Goal: Communication & Community: Answer question/provide support

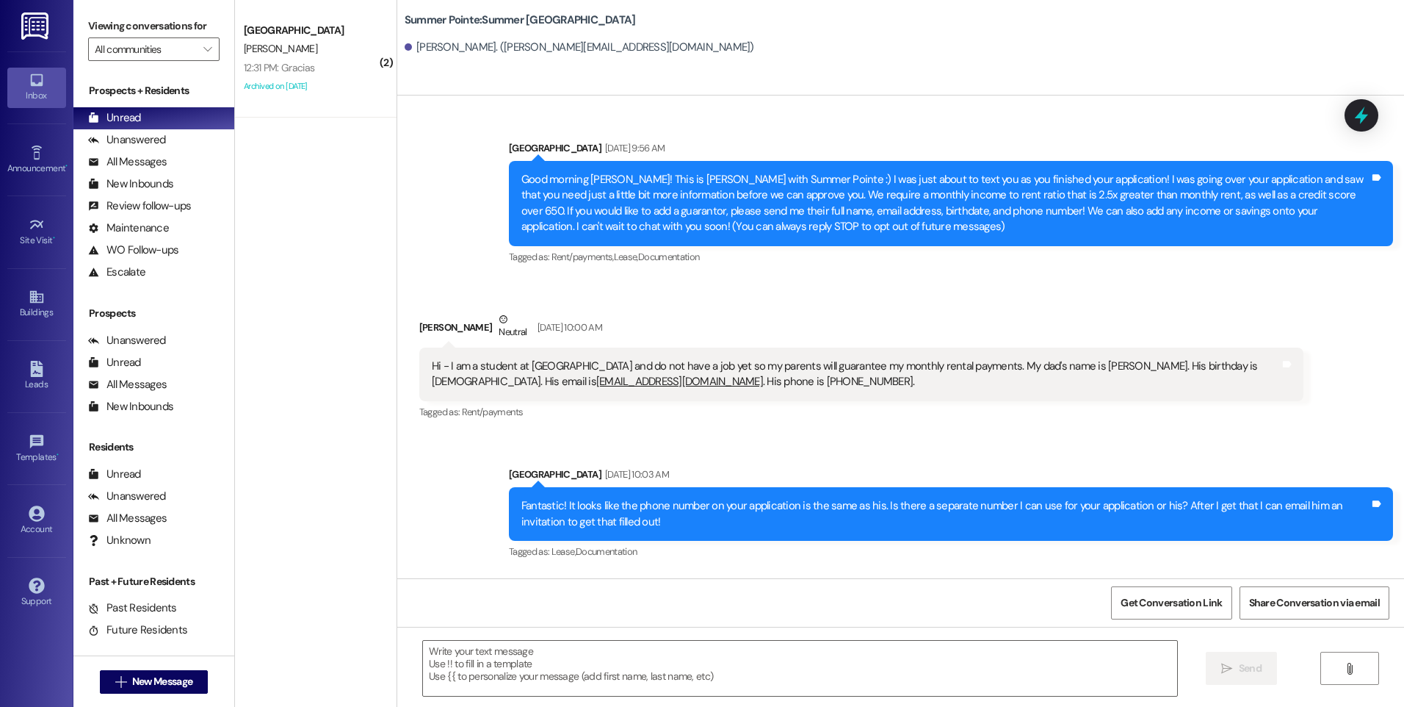
scroll to position [1596, 0]
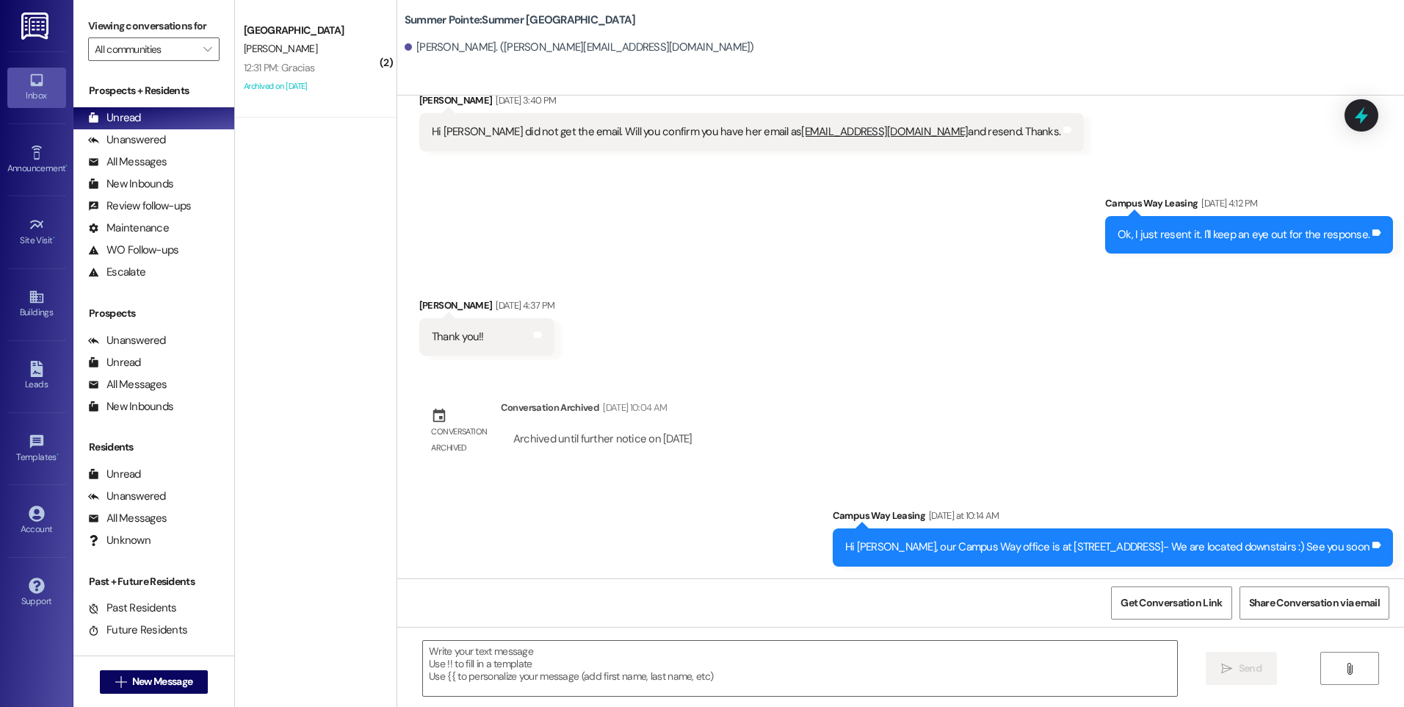
click at [176, 693] on div " New Message" at bounding box center [154, 681] width 109 height 37
click at [178, 680] on span "New Message" at bounding box center [162, 680] width 60 height 15
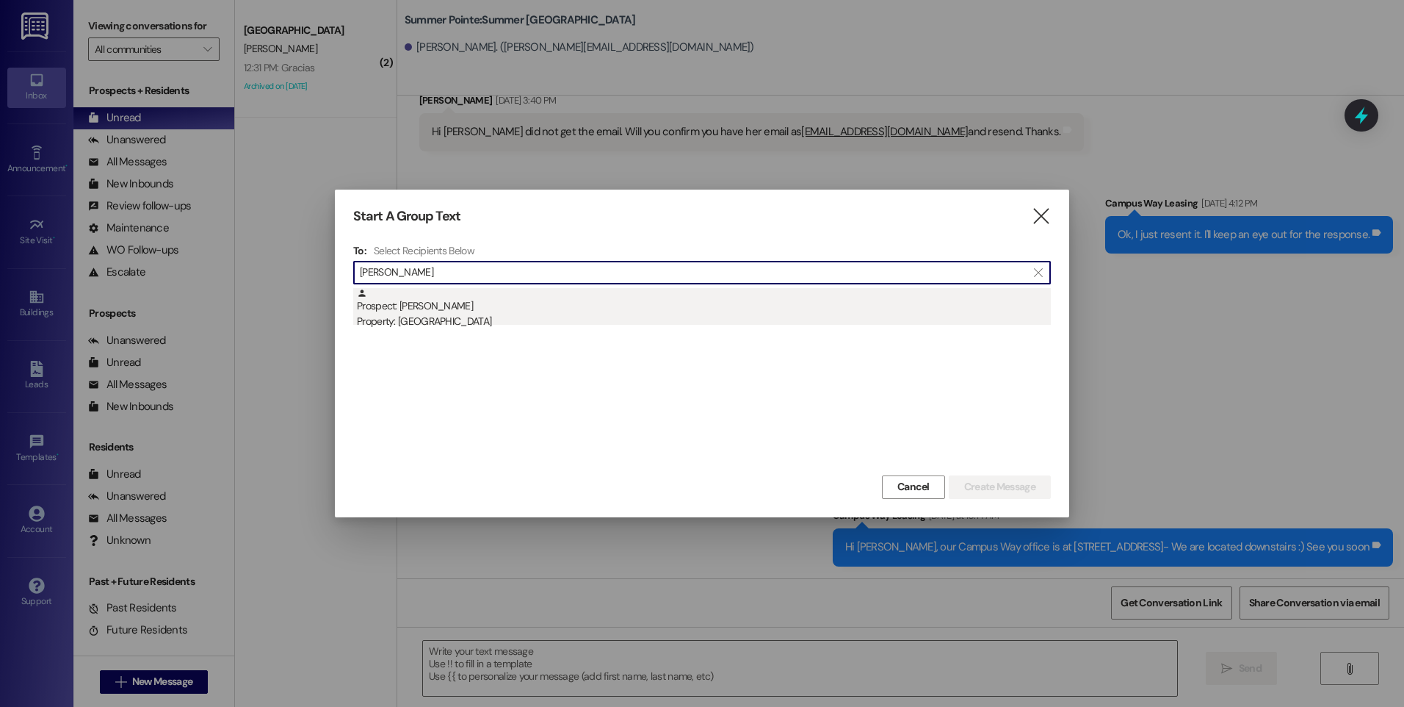
type input "[PERSON_NAME]"
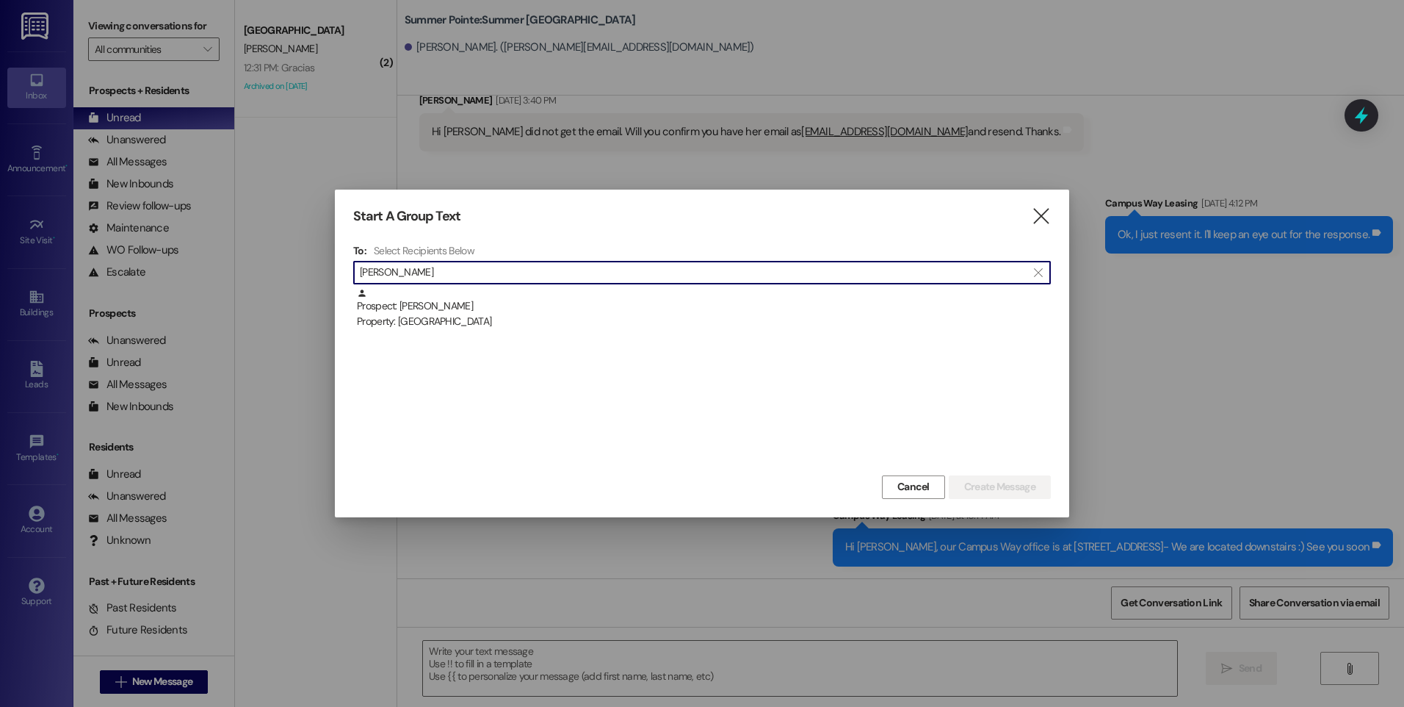
click at [440, 302] on div "Prospect: [PERSON_NAME] Property: Center Pointe" at bounding box center [704, 309] width 694 height 42
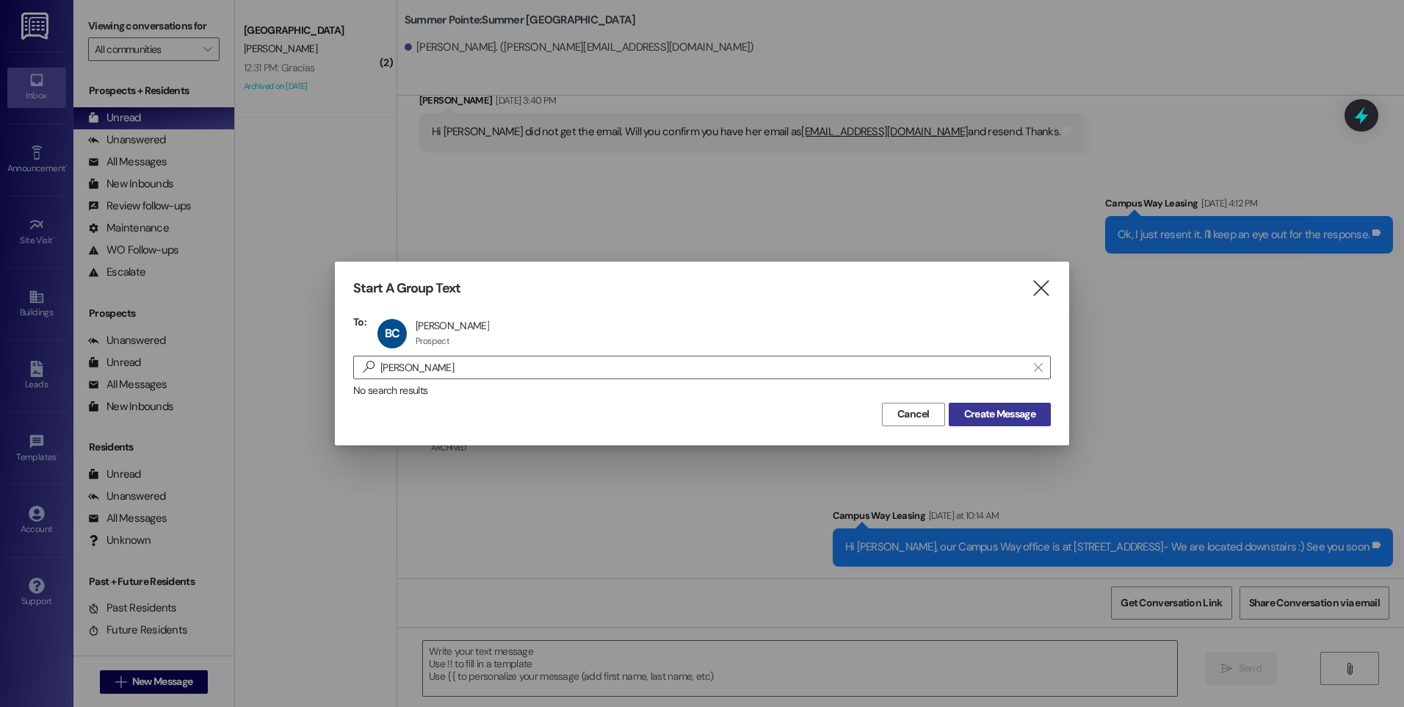
click at [1016, 411] on span "Create Message" at bounding box center [999, 413] width 71 height 15
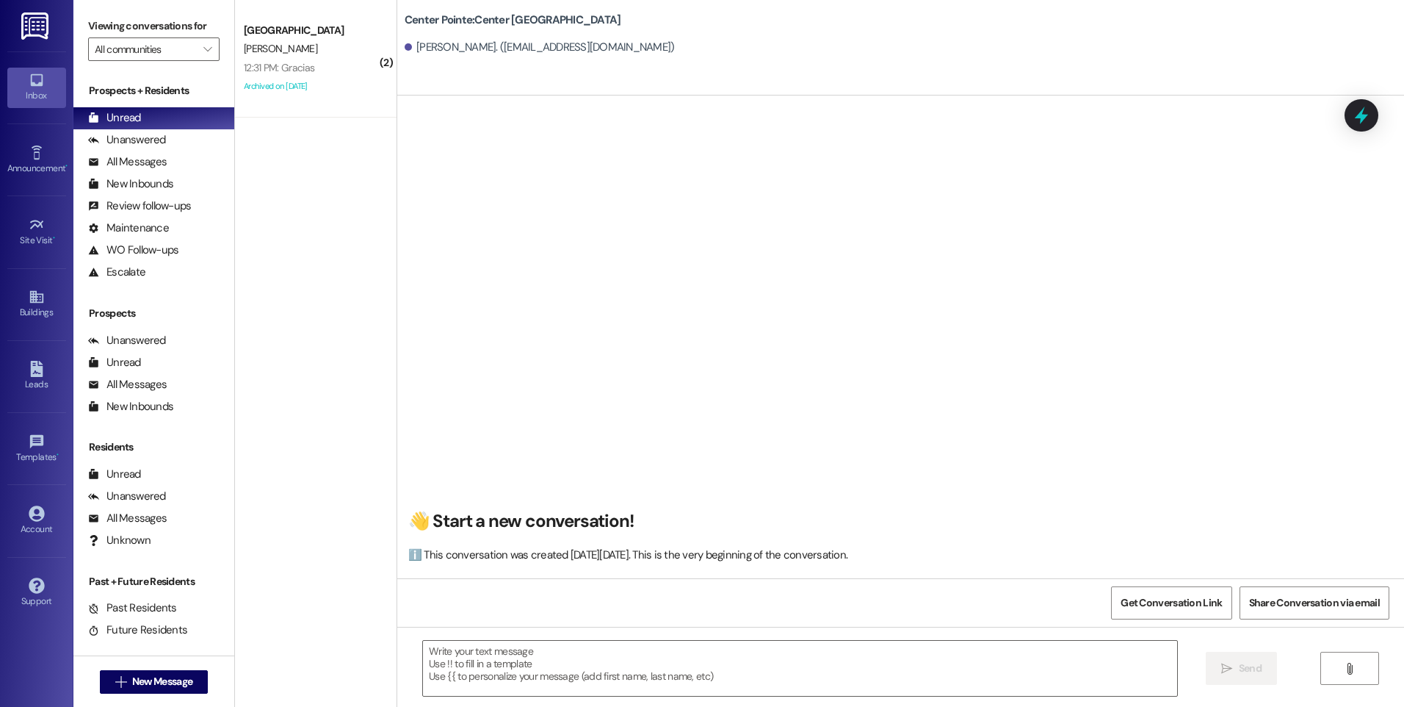
scroll to position [1, 0]
click at [689, 664] on textarea at bounding box center [800, 667] width 754 height 55
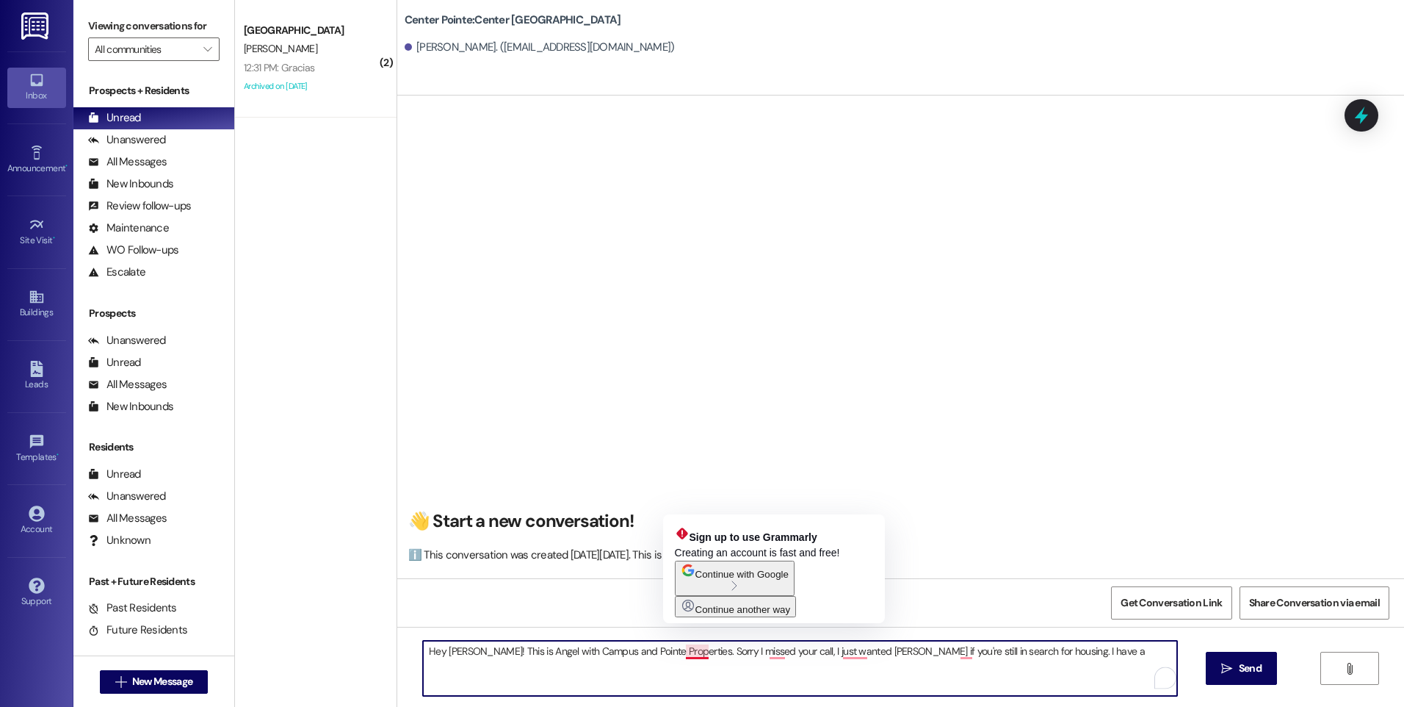
click at [694, 656] on textarea "Hey [PERSON_NAME]! This is Angel with Campus and Pointe Properties. Sorry I mis…" at bounding box center [800, 667] width 754 height 55
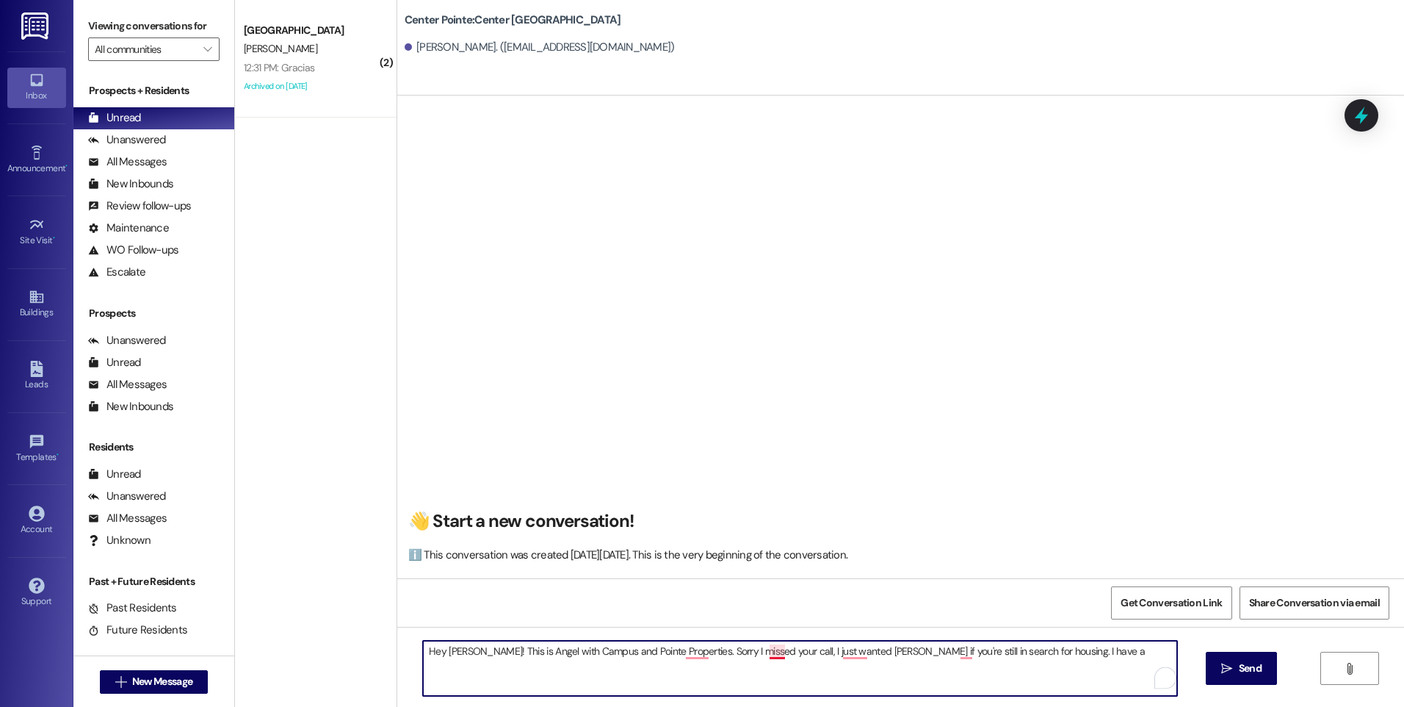
click at [769, 655] on textarea "Hey [PERSON_NAME]! This is Angel with Campus and Pointe Properties. Sorry I mis…" at bounding box center [800, 667] width 754 height 55
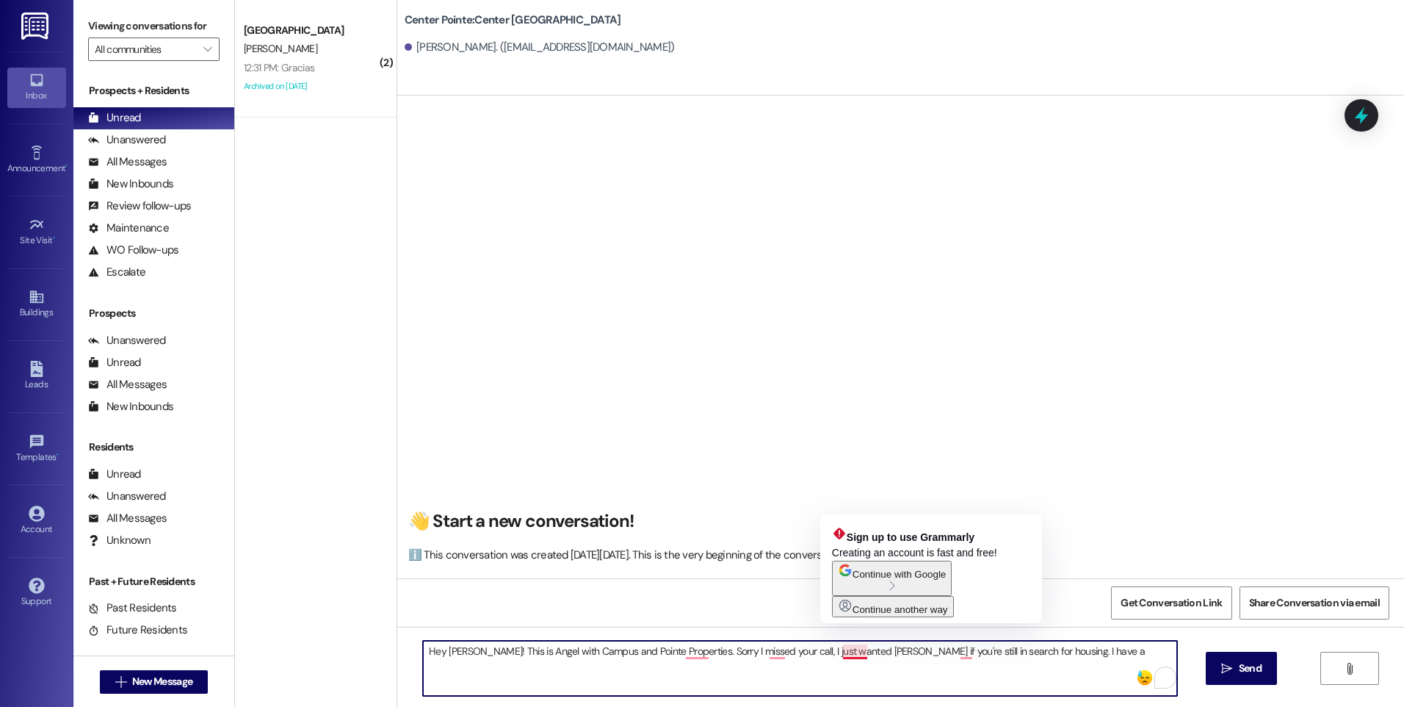
click at [854, 645] on textarea "Hey [PERSON_NAME]! This is Angel with Campus and Pointe Properties. Sorry I mis…" at bounding box center [800, 667] width 754 height 55
click at [843, 654] on textarea "Hey [PERSON_NAME]! This is Angel with Campus and Pointe Properties. Sorry I mis…" at bounding box center [800, 667] width 754 height 55
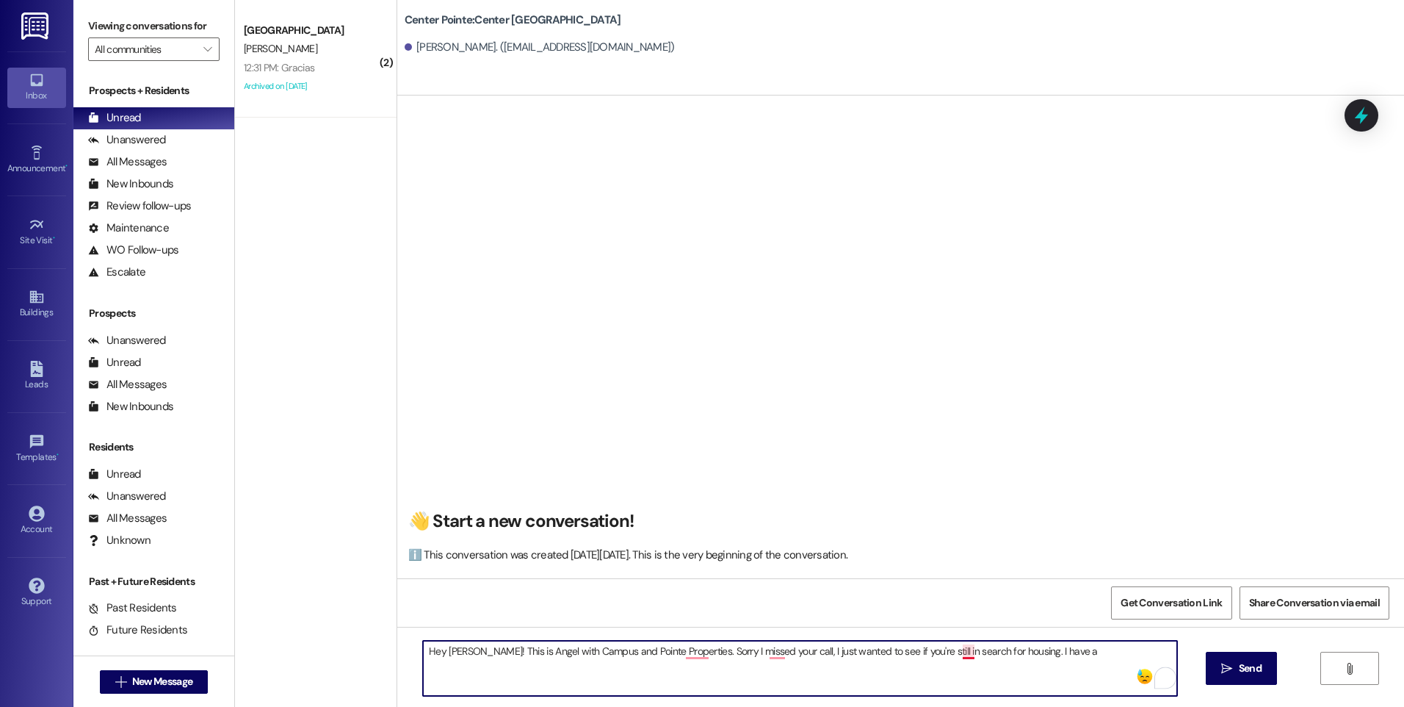
click at [954, 651] on textarea "Hey [PERSON_NAME]! This is Angel with Campus and Pointe Properties. Sorry I mis…" at bounding box center [800, 667] width 754 height 55
click at [1042, 655] on textarea "Hey [PERSON_NAME]! This is Angel with Campus and Pointe Properties. Sorry I mis…" at bounding box center [800, 667] width 754 height 55
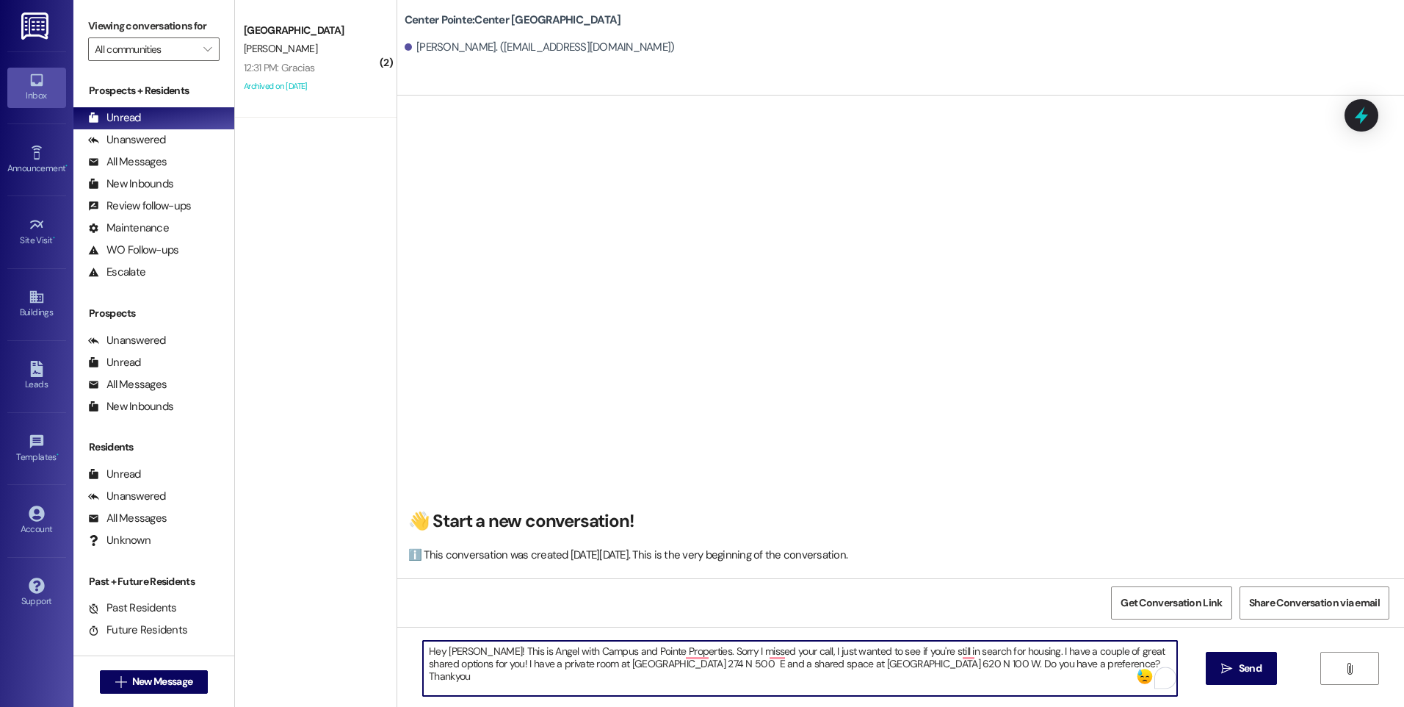
type textarea "Hey [PERSON_NAME]! This is Angel with Campus and Pointe Properties. Sorry I mis…"
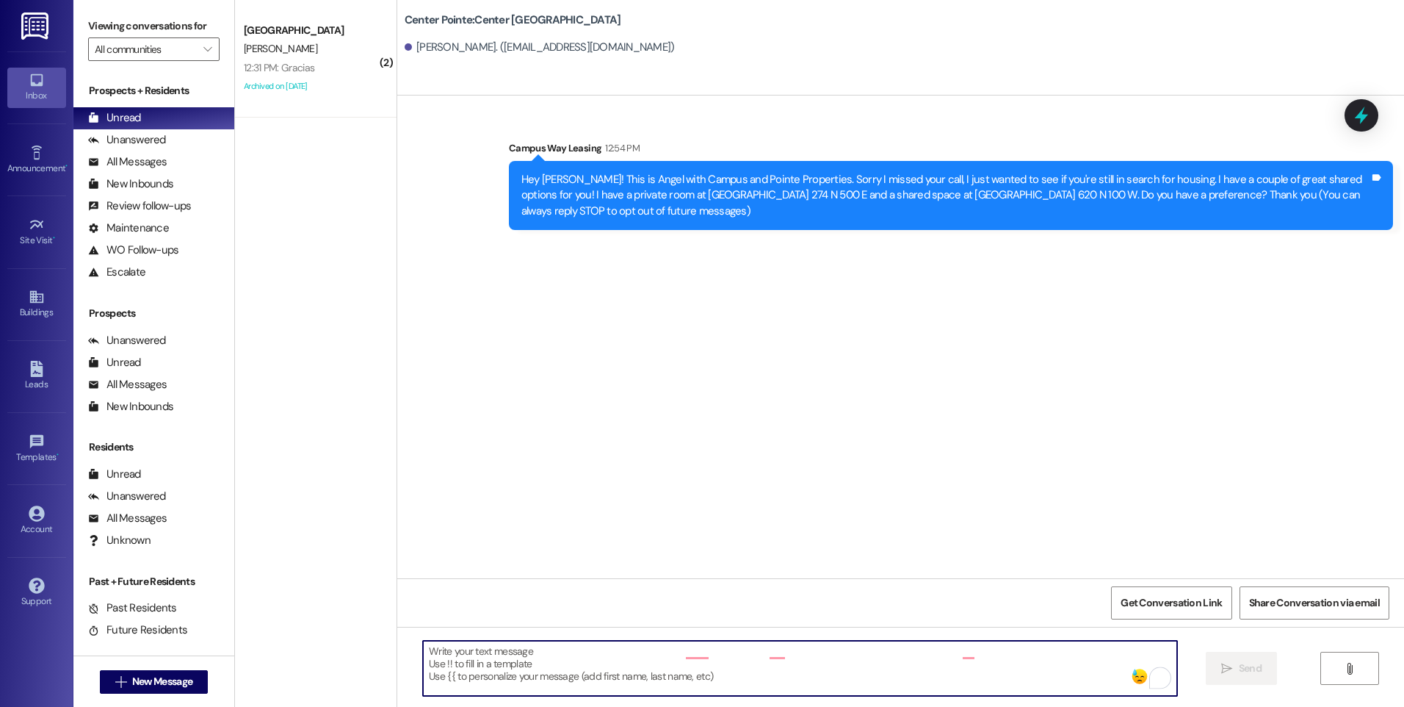
scroll to position [0, 0]
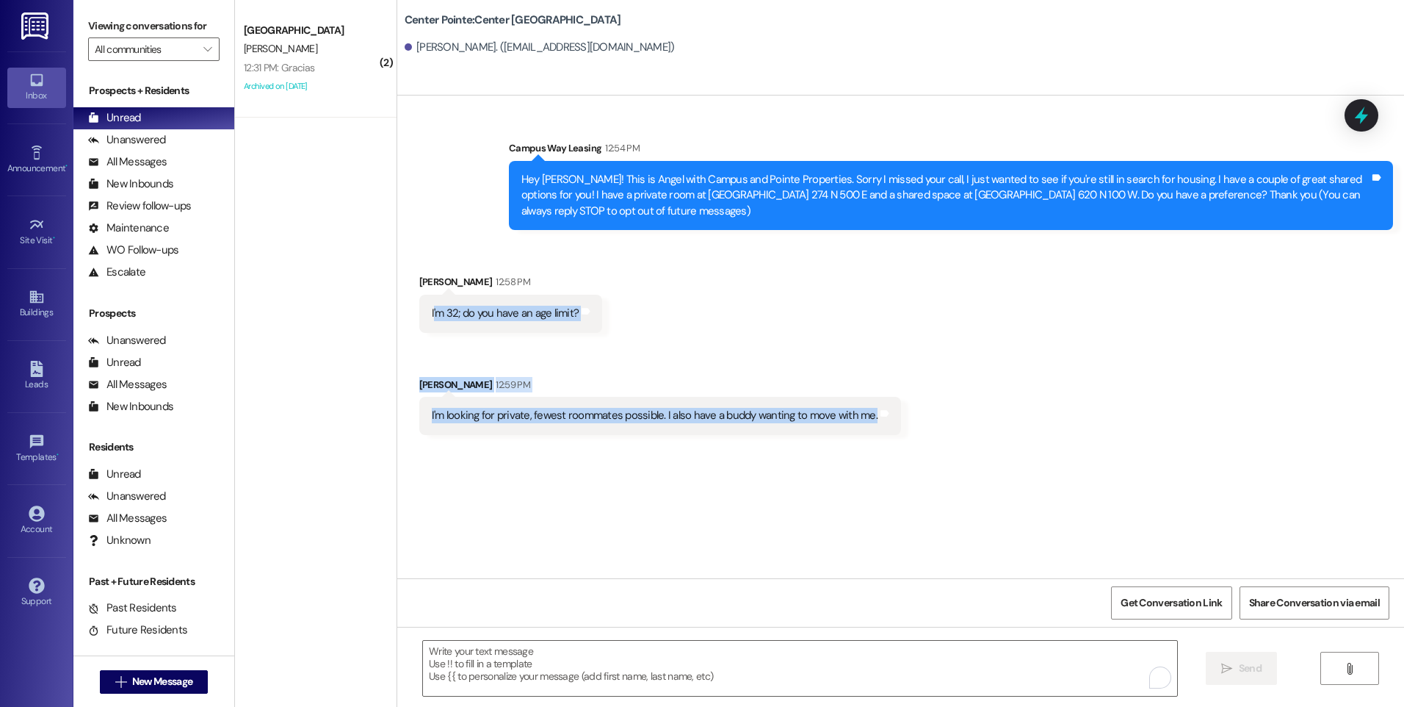
drag, startPoint x: 422, startPoint y: 306, endPoint x: 928, endPoint y: 434, distance: 522.6
click at [928, 434] on div "Received via SMS [PERSON_NAME] 12:58 PM I'm 32; do you have an age limit? Tags …" at bounding box center [900, 343] width 1007 height 205
drag, startPoint x: 928, startPoint y: 434, endPoint x: 743, endPoint y: 302, distance: 227.4
click at [743, 302] on div "Received via SMS [PERSON_NAME] 12:58 PM I'm 32; do you have an age limit? Tags …" at bounding box center [900, 343] width 1007 height 205
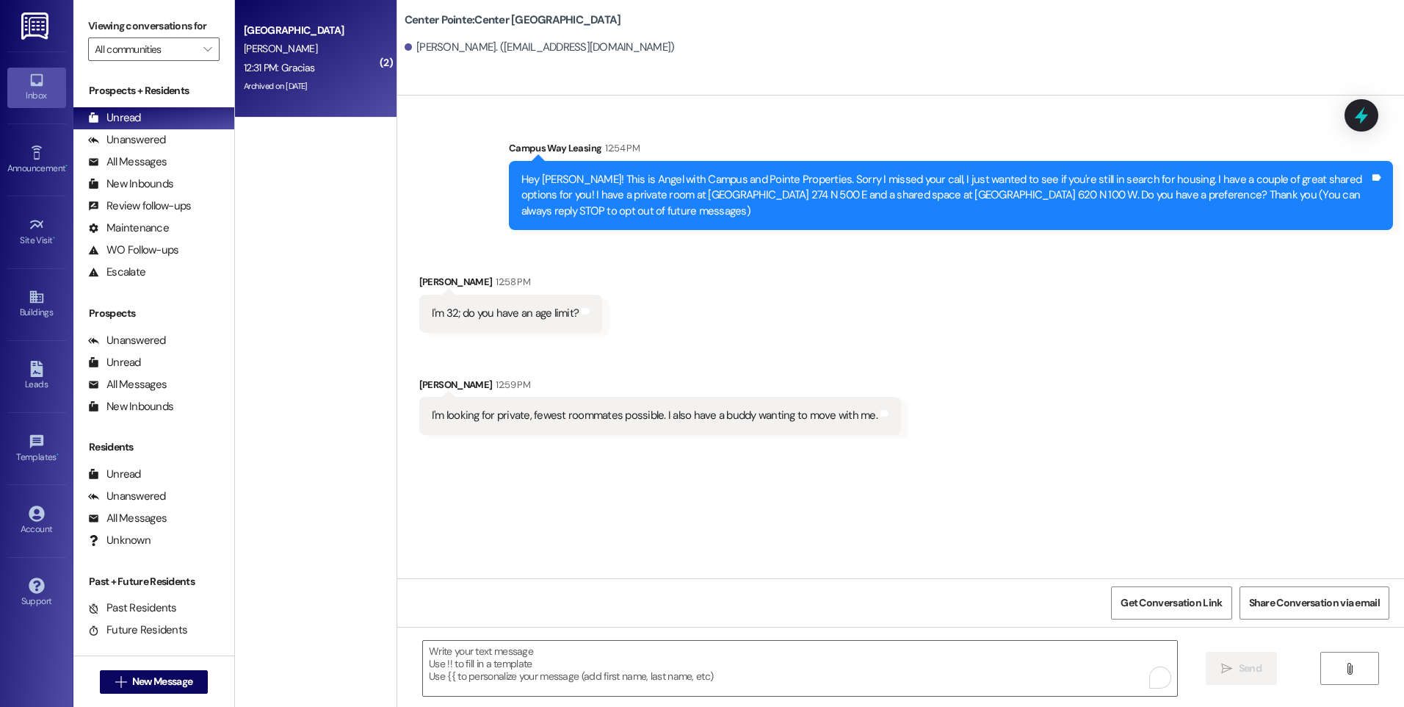
click at [300, 57] on div "[PERSON_NAME]" at bounding box center [311, 49] width 139 height 18
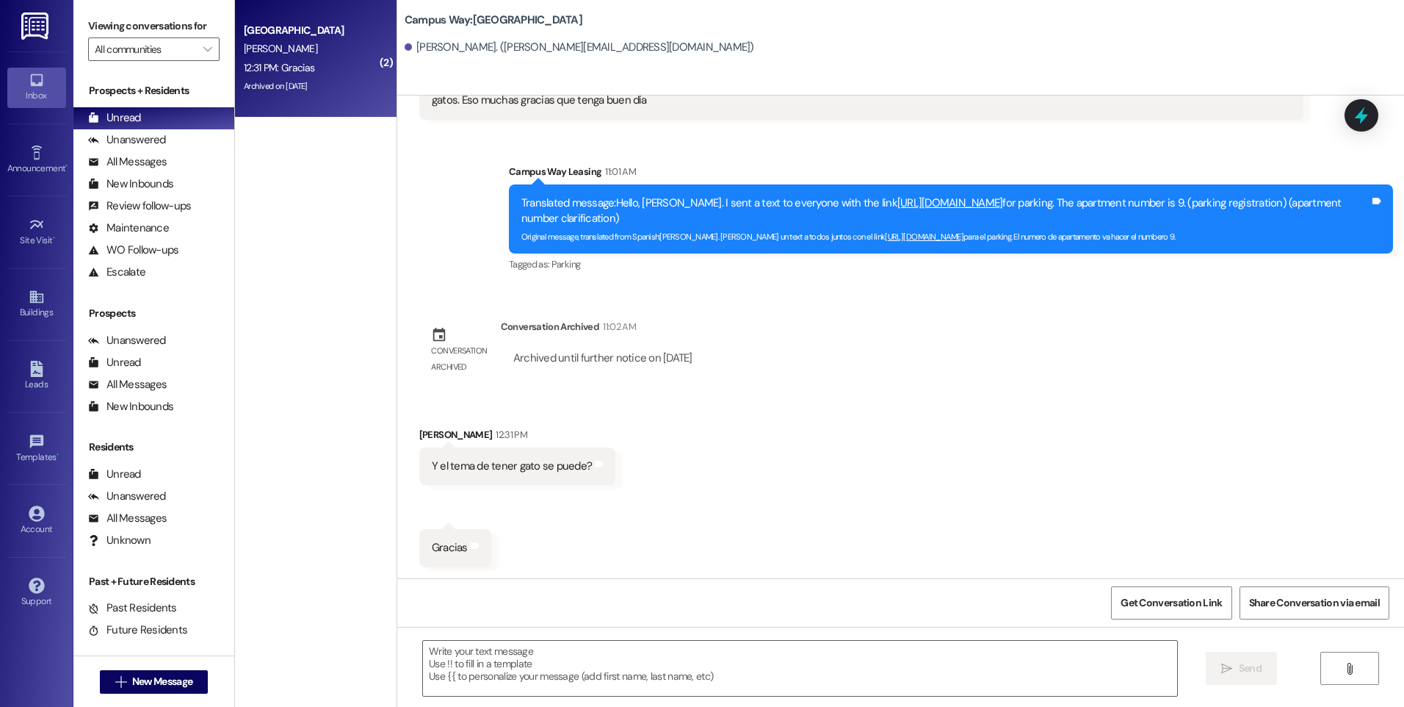
scroll to position [2041, 0]
click at [677, 653] on textarea at bounding box center [800, 667] width 754 height 55
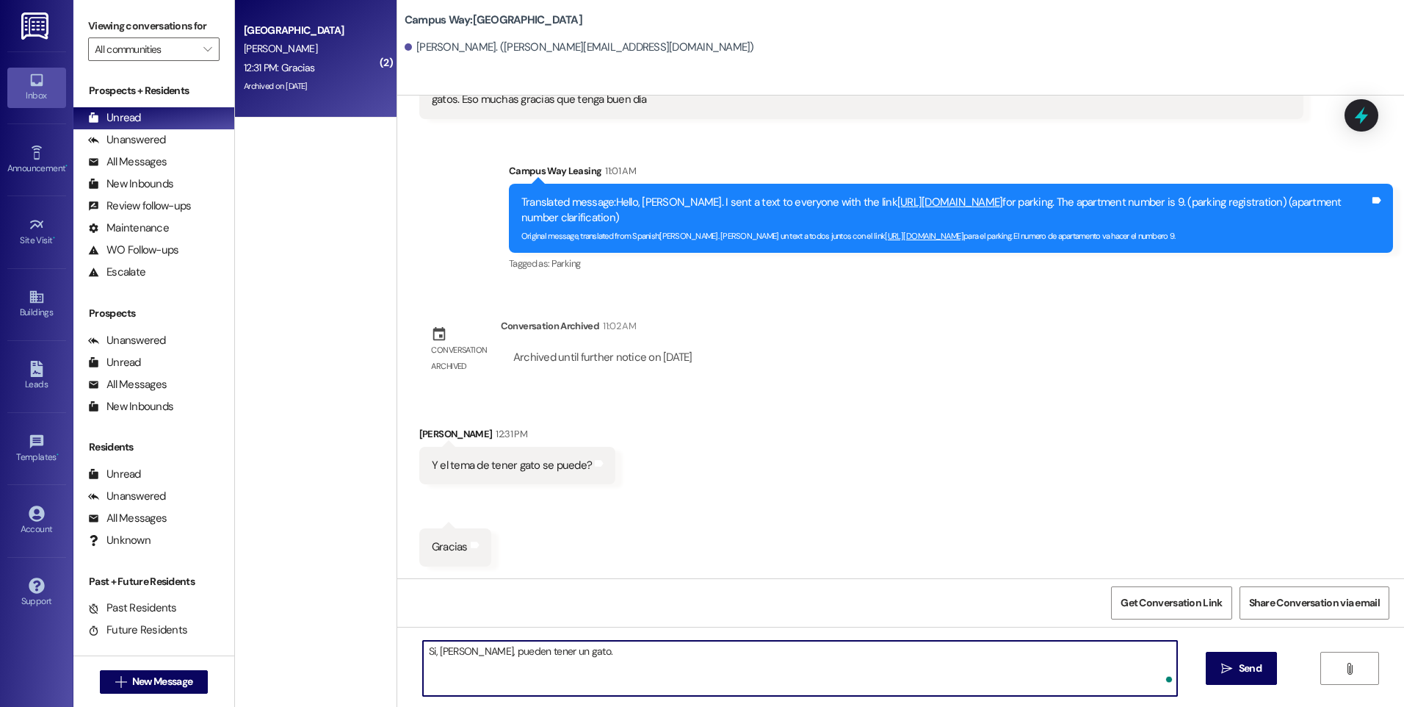
type textarea "Si, [PERSON_NAME], pueden tener un gato."
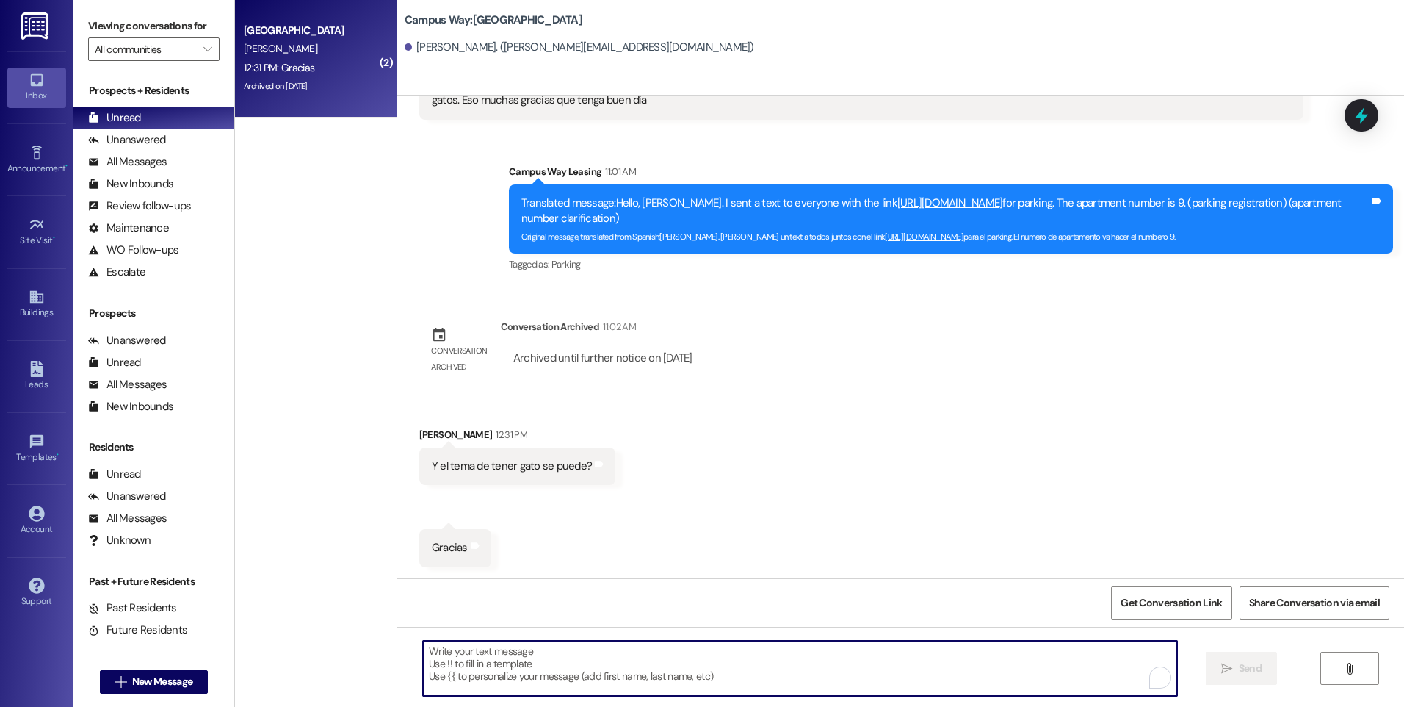
scroll to position [2143, 0]
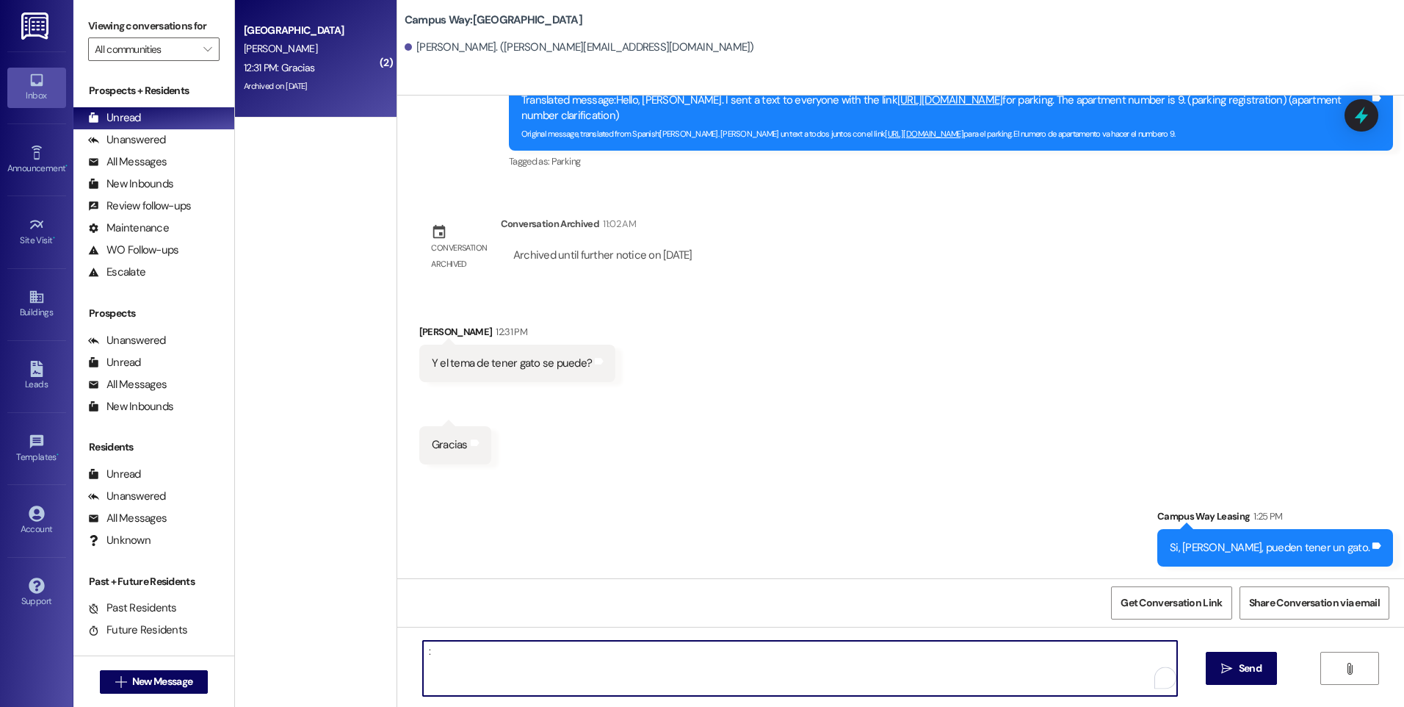
type textarea ":)"
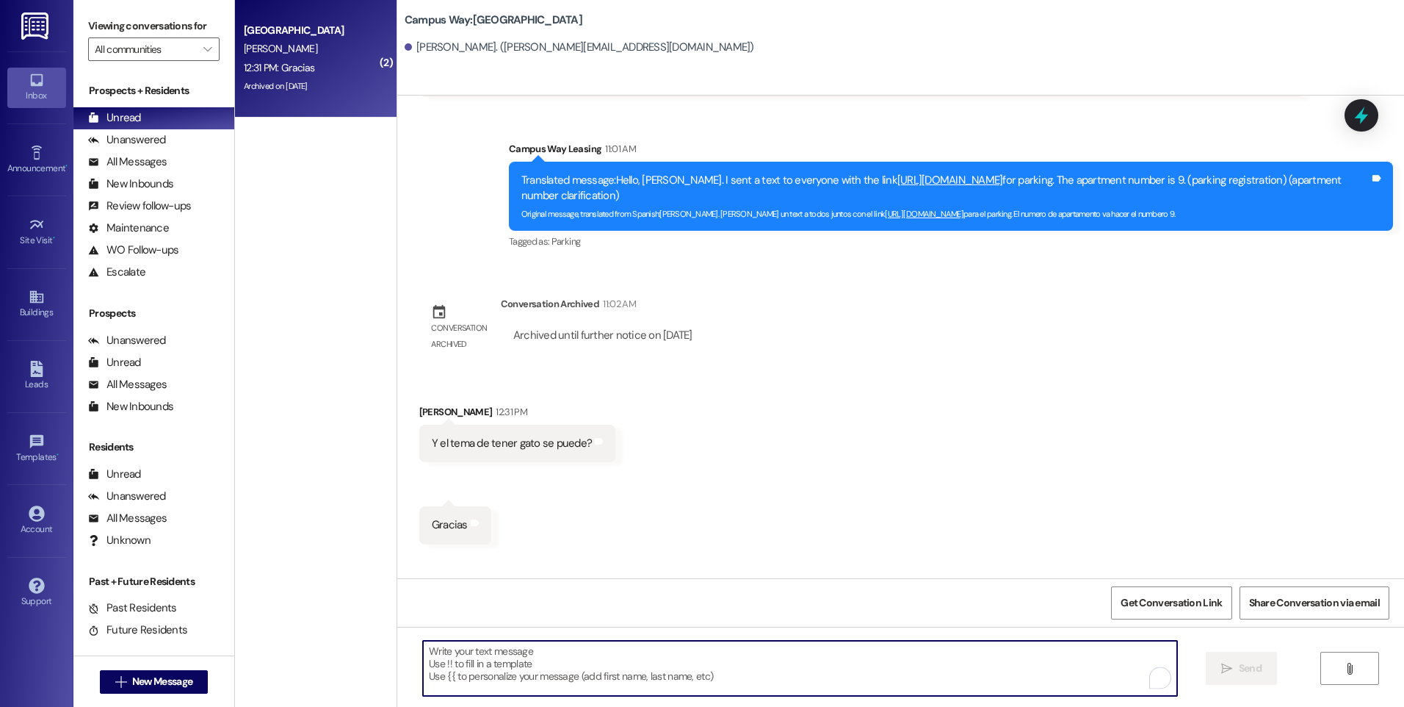
scroll to position [2040, 0]
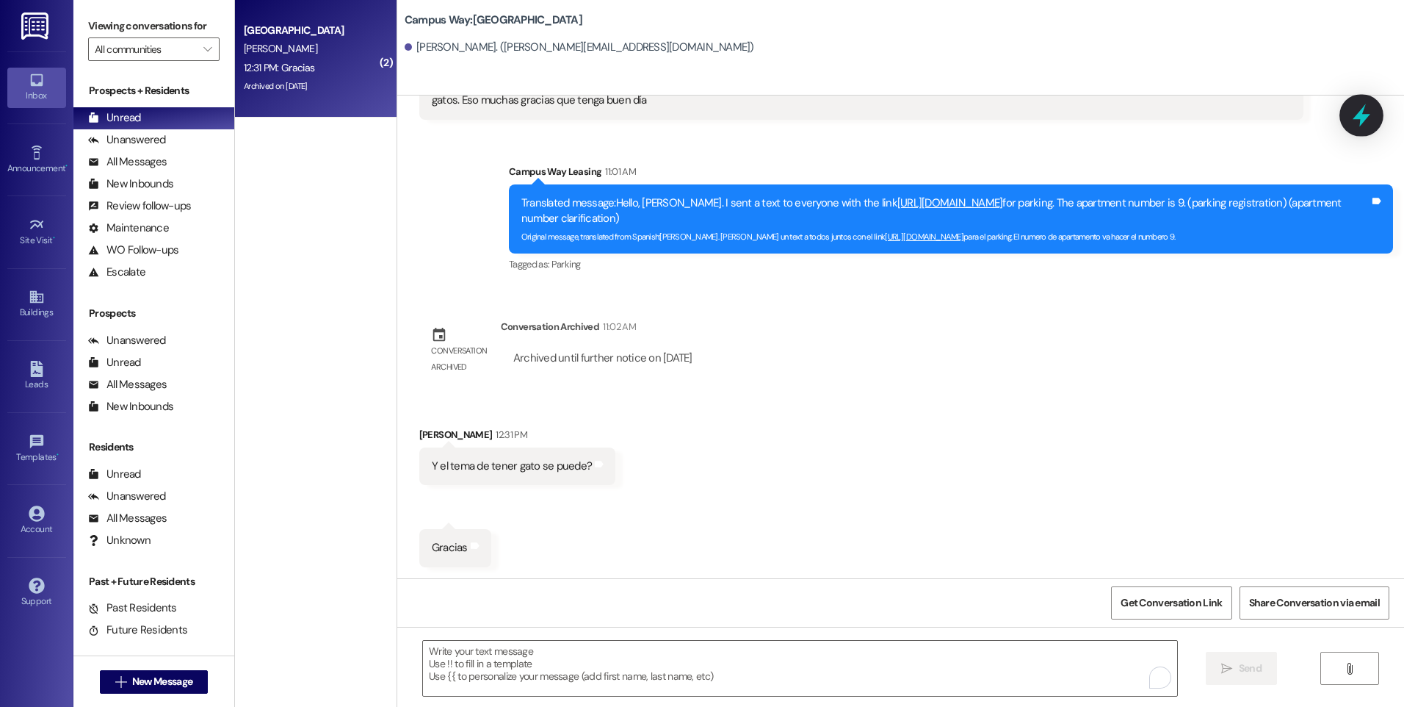
click at [1362, 118] on icon at bounding box center [1362, 115] width 18 height 23
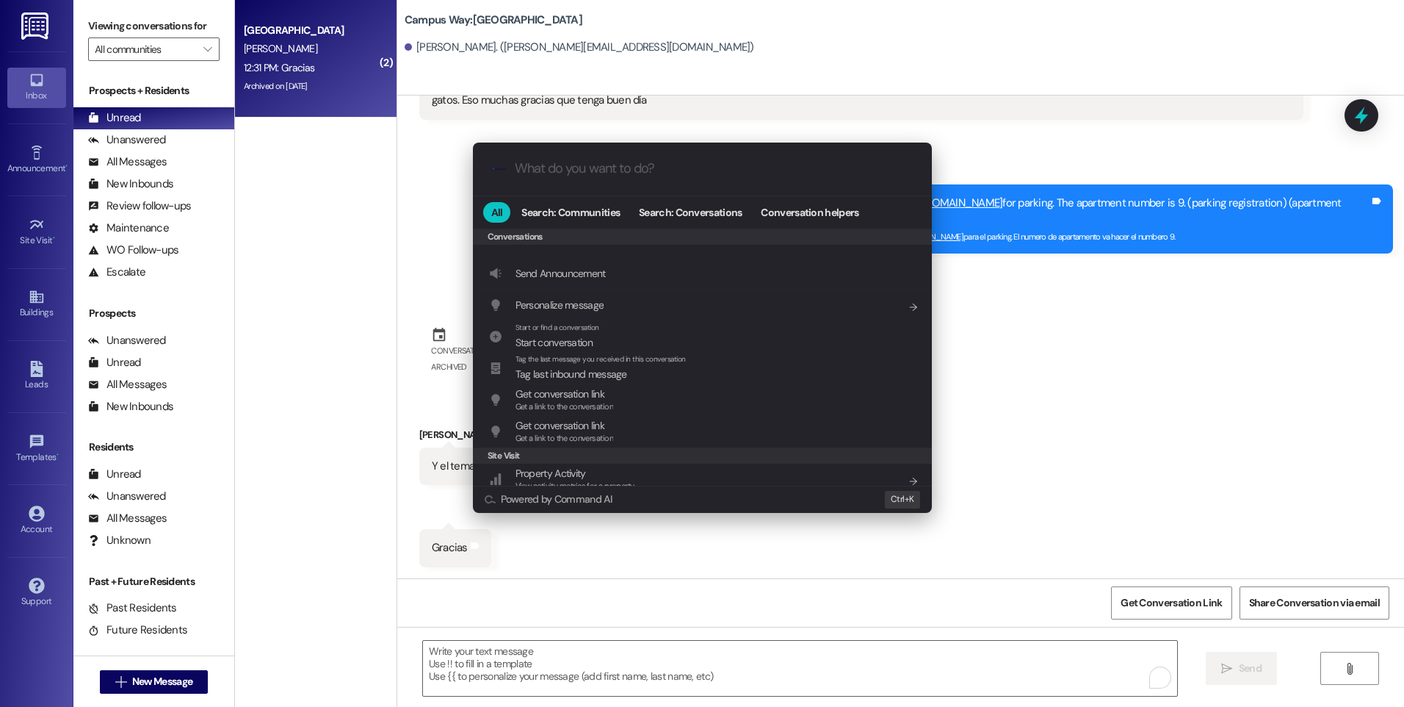
scroll to position [640, 0]
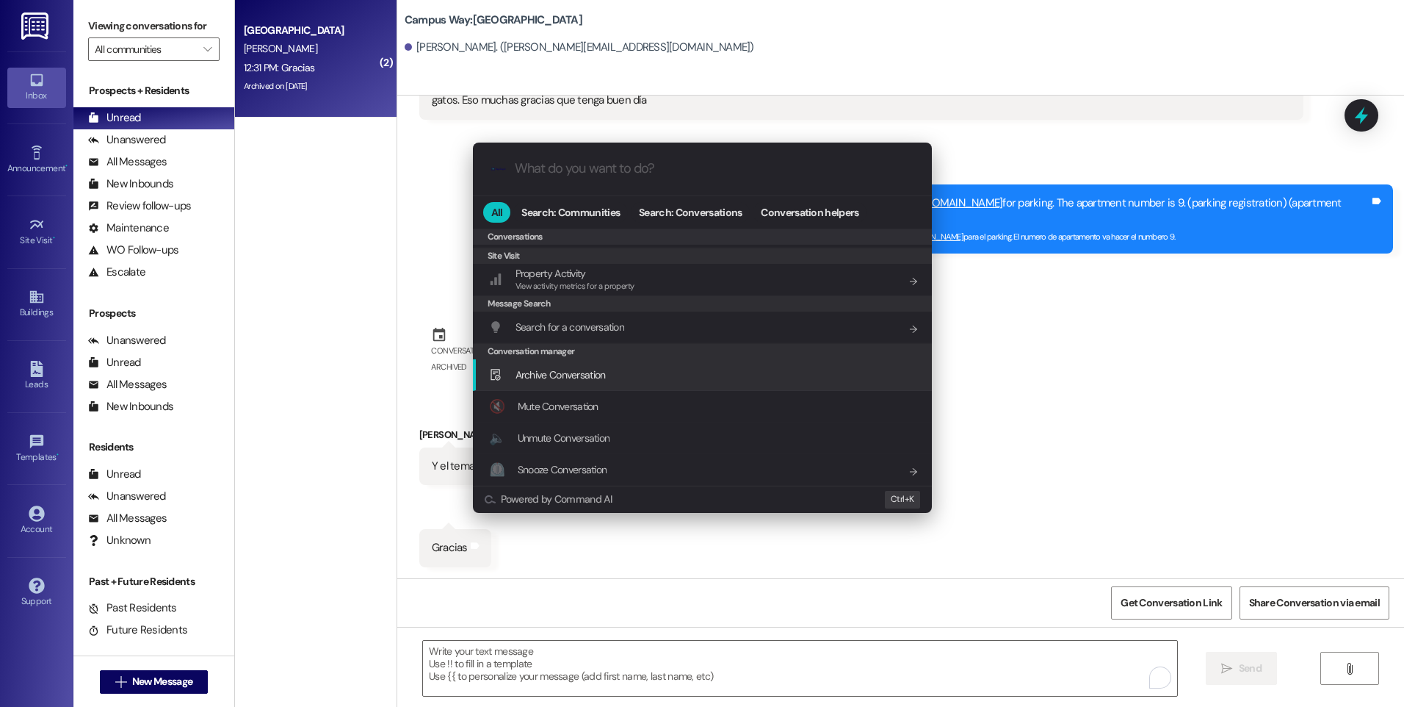
click at [582, 370] on span "Archive Conversation" at bounding box center [561, 374] width 90 height 13
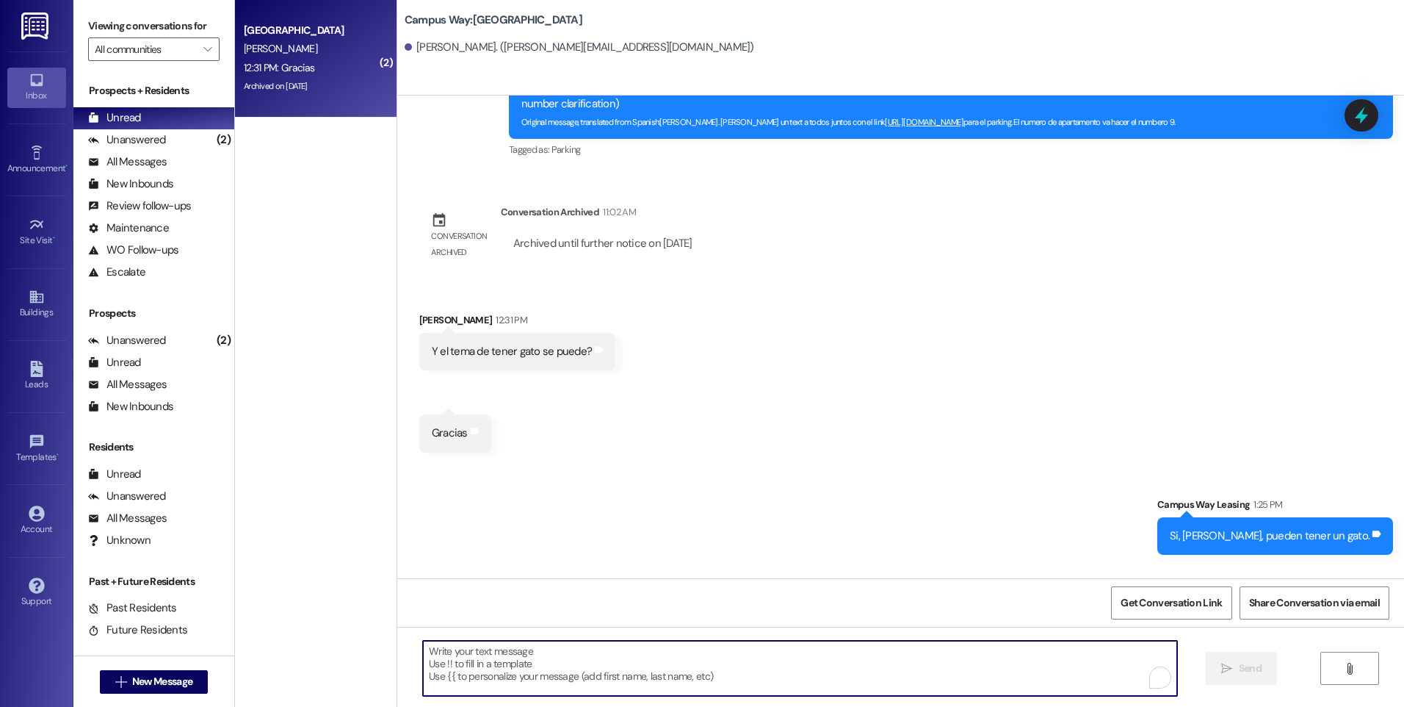
scroll to position [2246, 0]
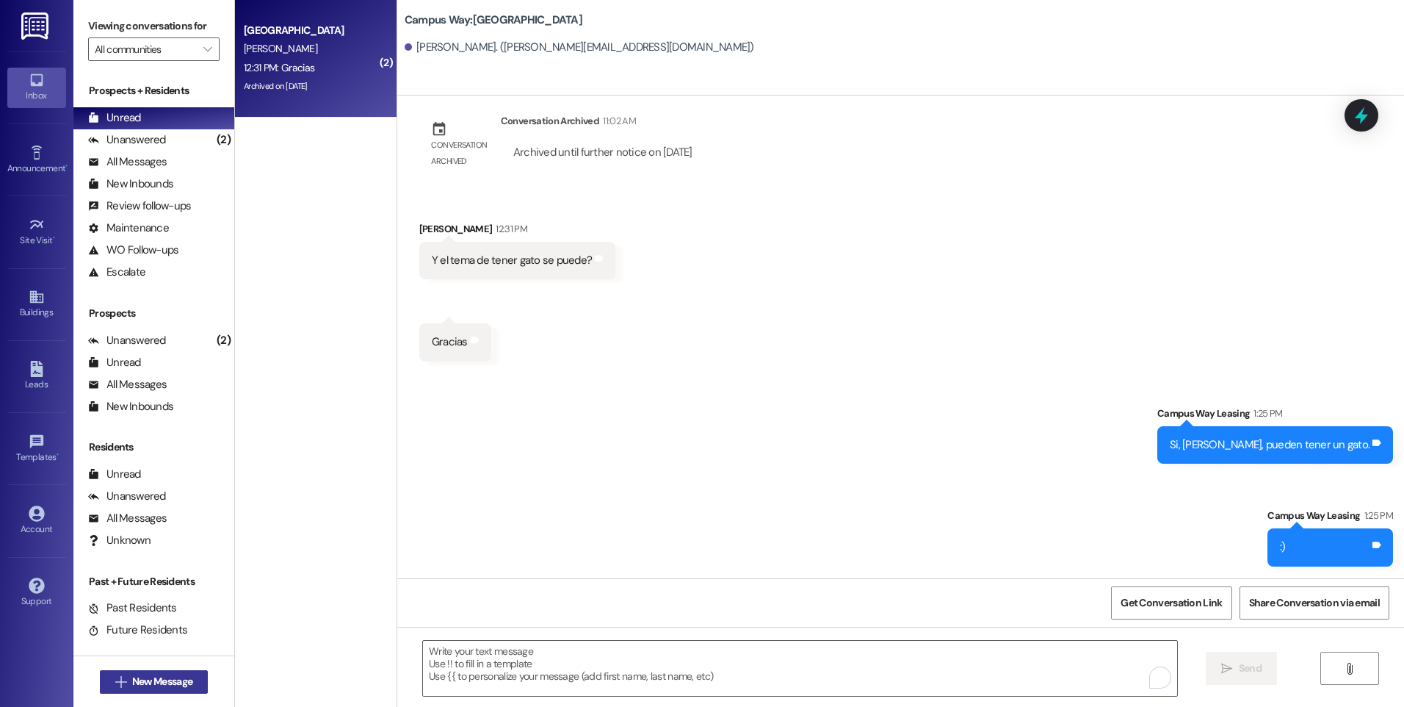
click at [146, 679] on span "New Message" at bounding box center [162, 680] width 60 height 15
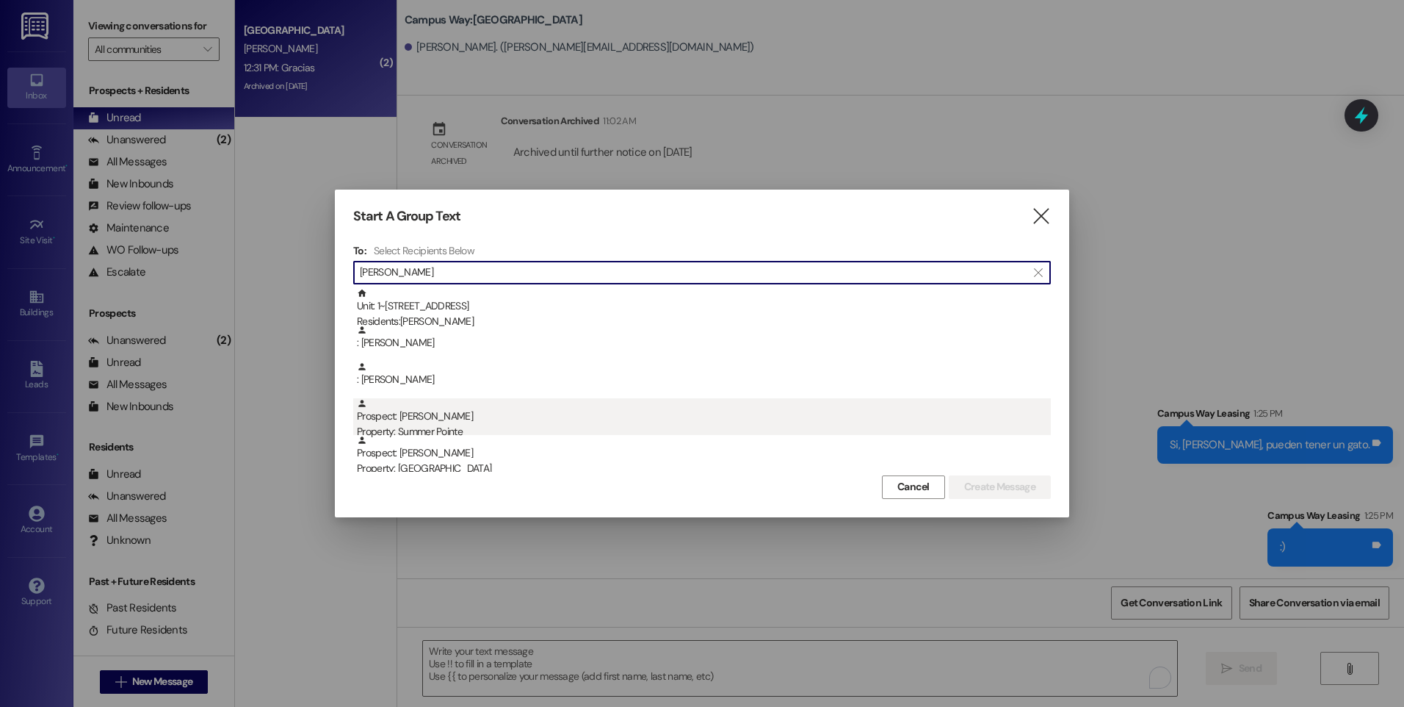
type input "[PERSON_NAME]"
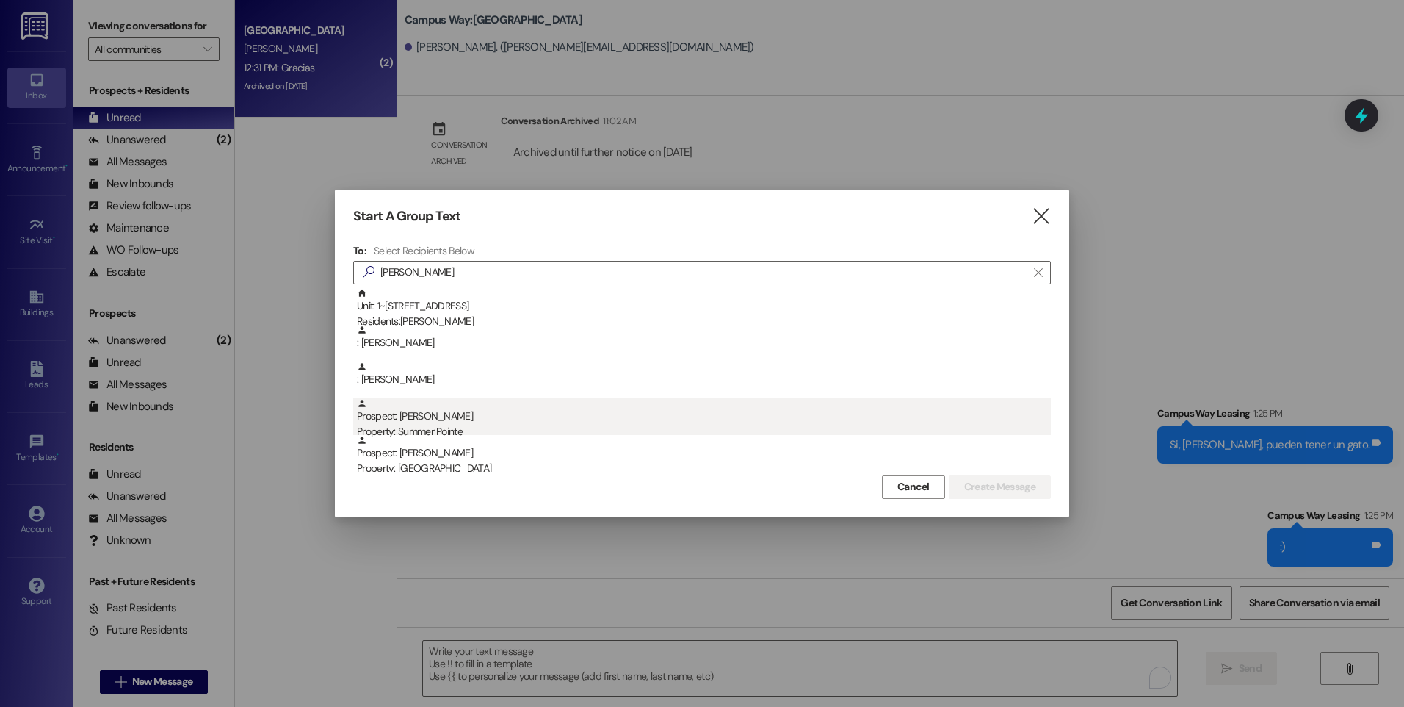
click at [422, 425] on div "Property: Summer Pointe" at bounding box center [704, 431] width 694 height 15
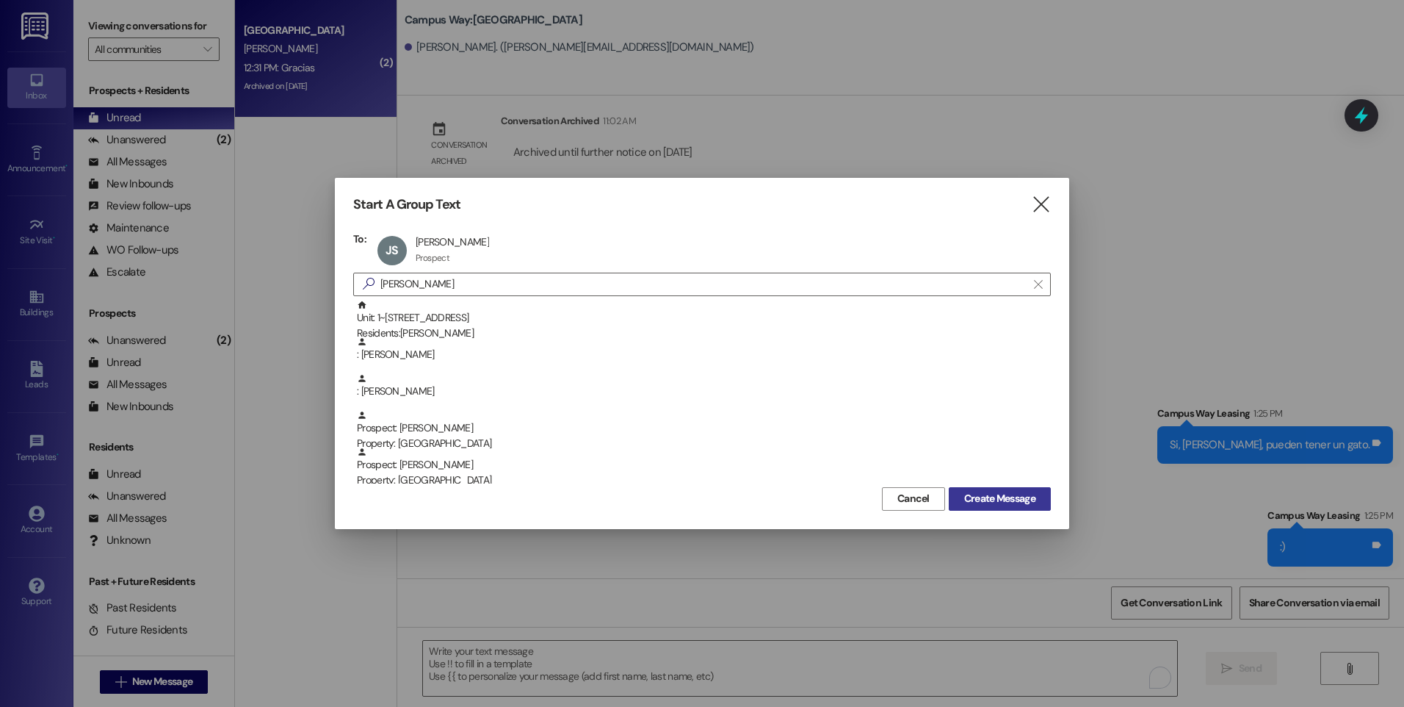
click at [1015, 505] on span "Create Message" at bounding box center [999, 498] width 71 height 15
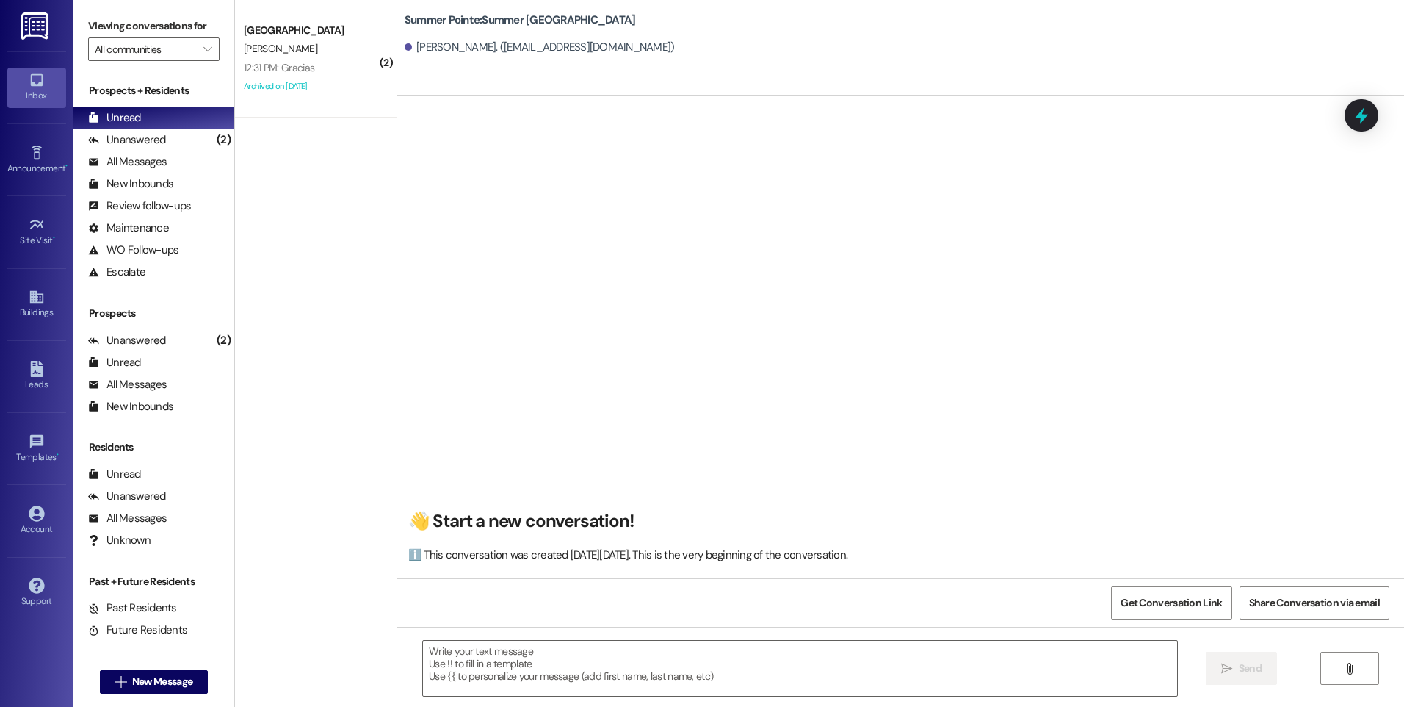
scroll to position [1, 0]
click at [671, 656] on textarea at bounding box center [800, 667] width 754 height 55
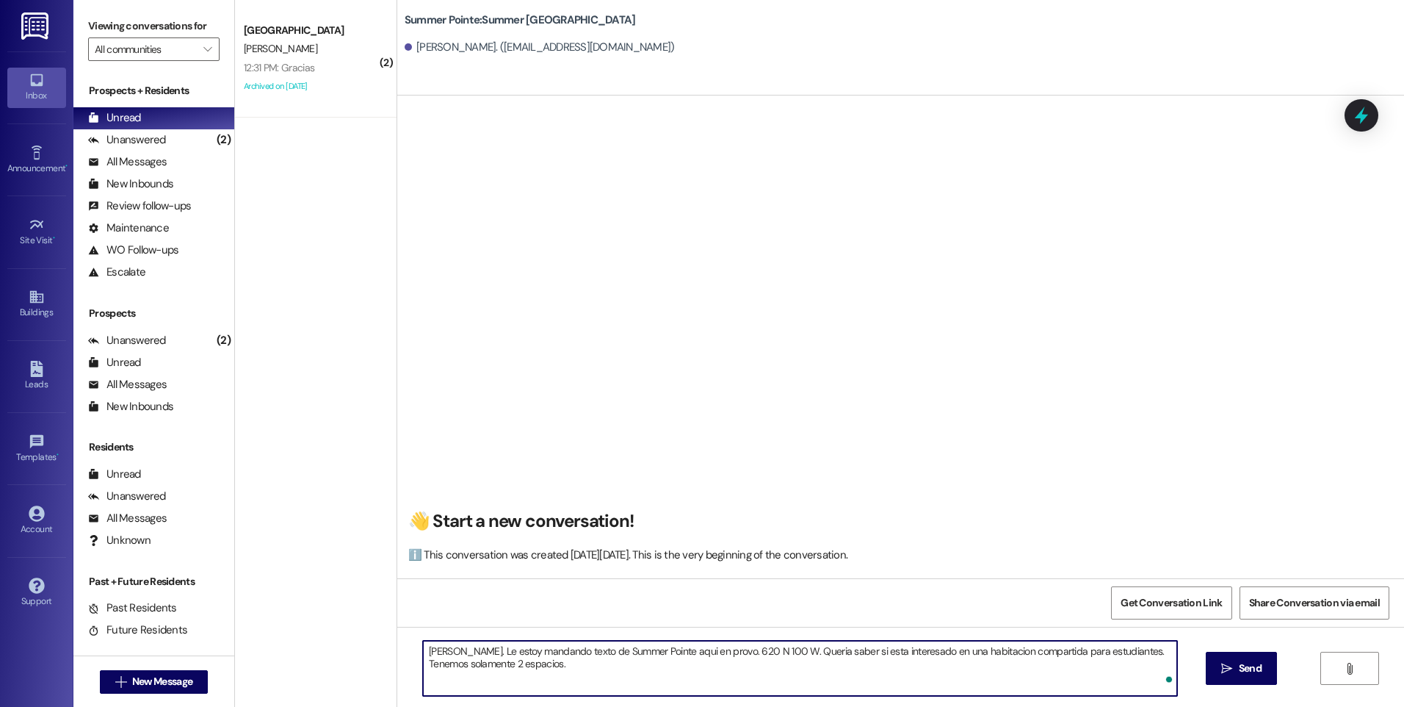
type textarea "[PERSON_NAME]. Le estoy mandando texto de Summer Pointe aqui en provo. 620 N 10…"
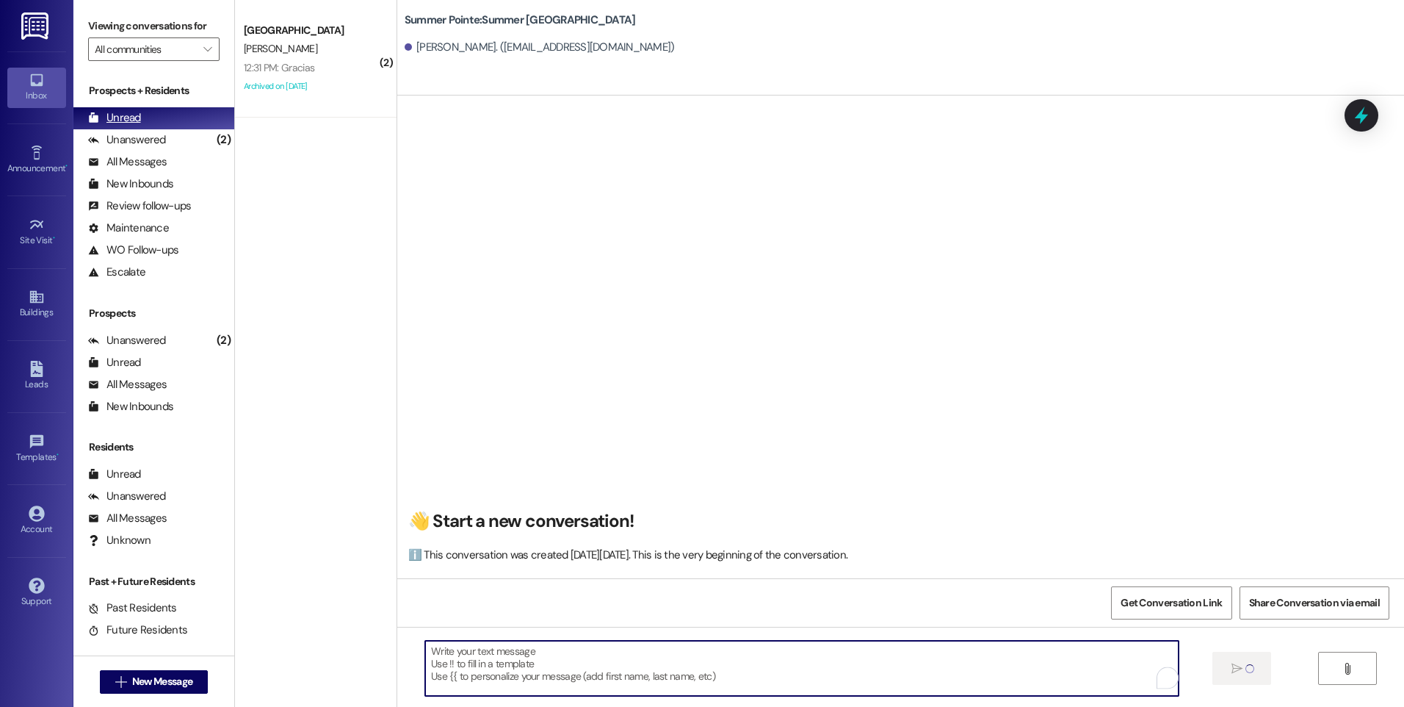
scroll to position [0, 0]
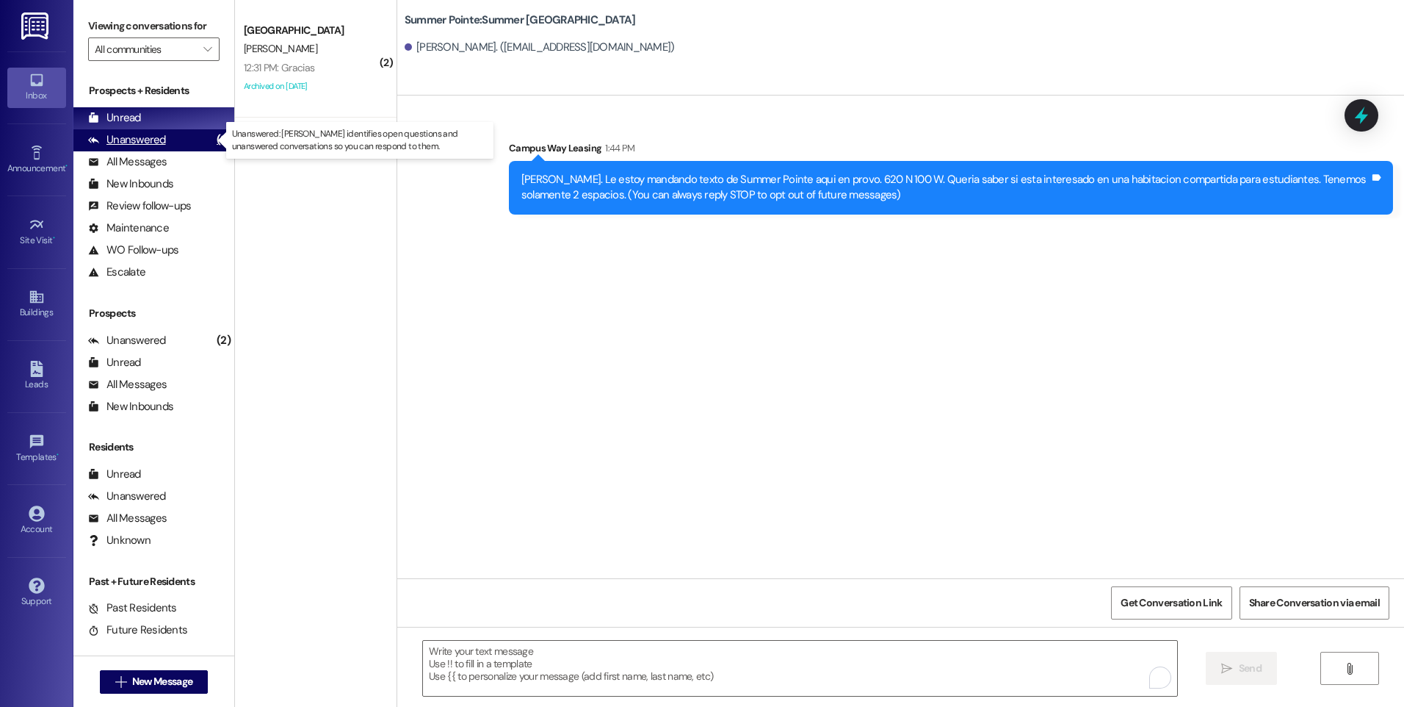
click at [156, 145] on div "Unanswered" at bounding box center [127, 139] width 78 height 15
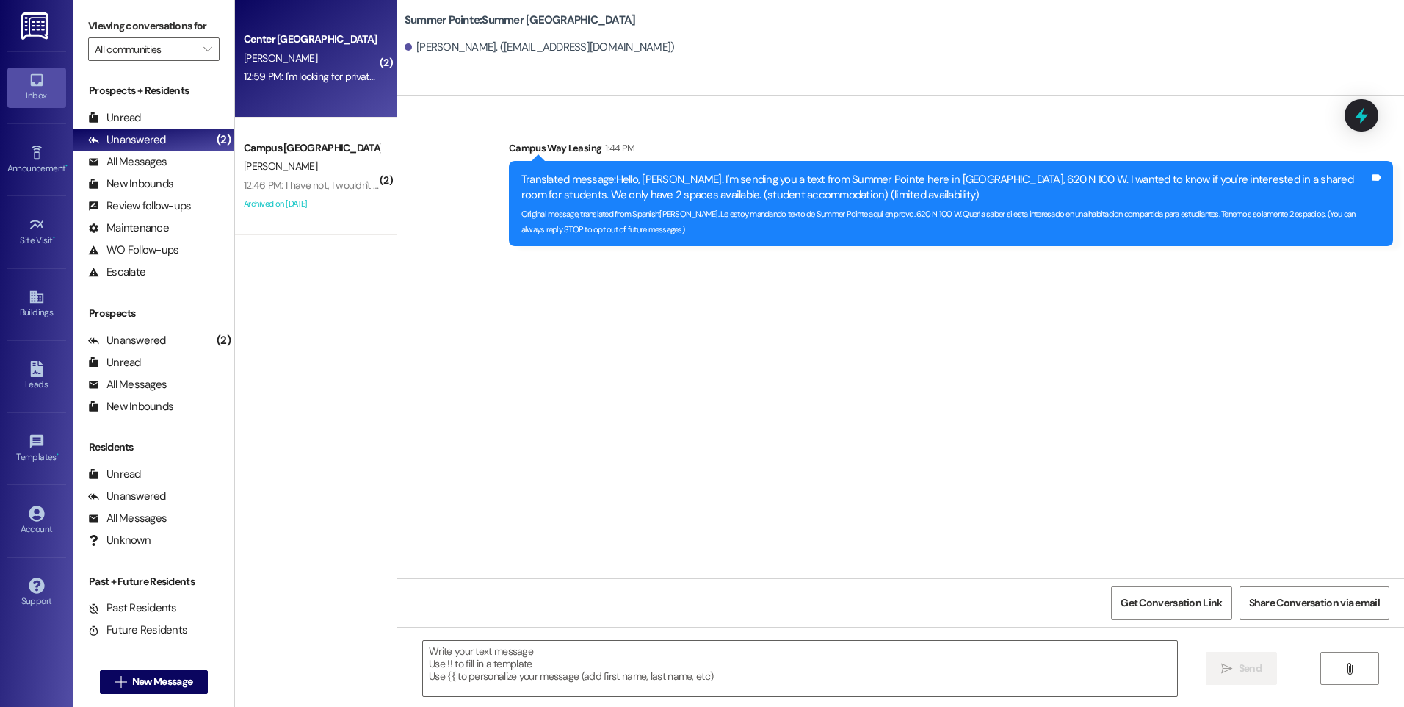
click at [299, 82] on div "12:59 PM: I'm looking for private, fewest roommates possible. I also have a bud…" at bounding box center [470, 76] width 452 height 13
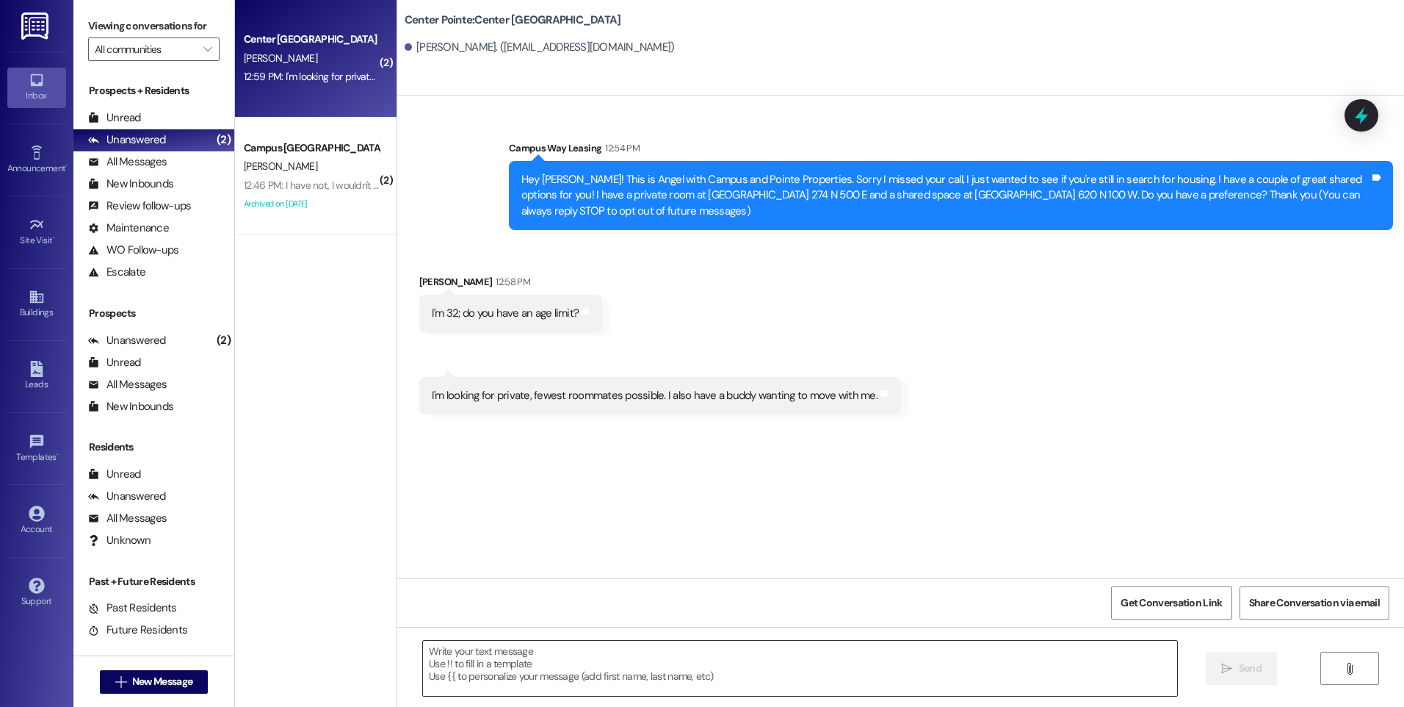
click at [942, 658] on textarea at bounding box center [800, 667] width 754 height 55
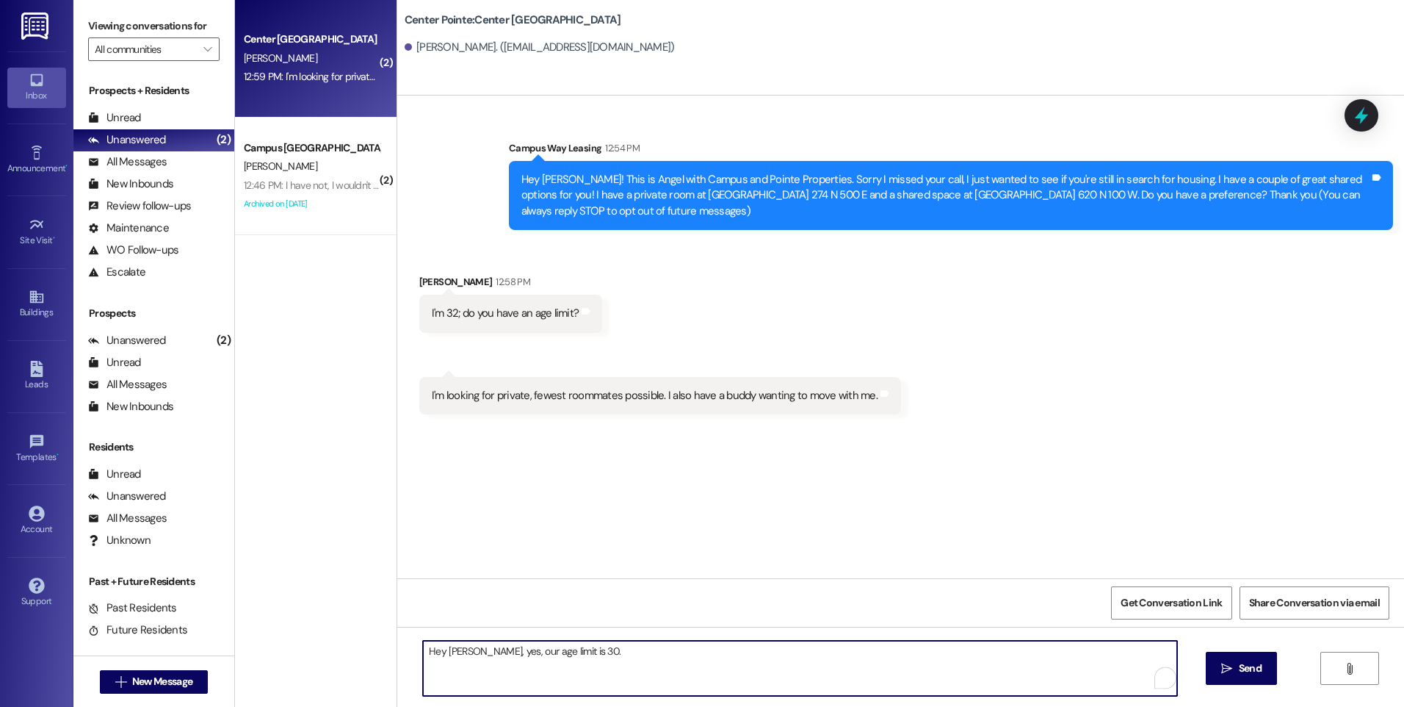
type textarea "Hey [PERSON_NAME], yes, our age limit is 30."
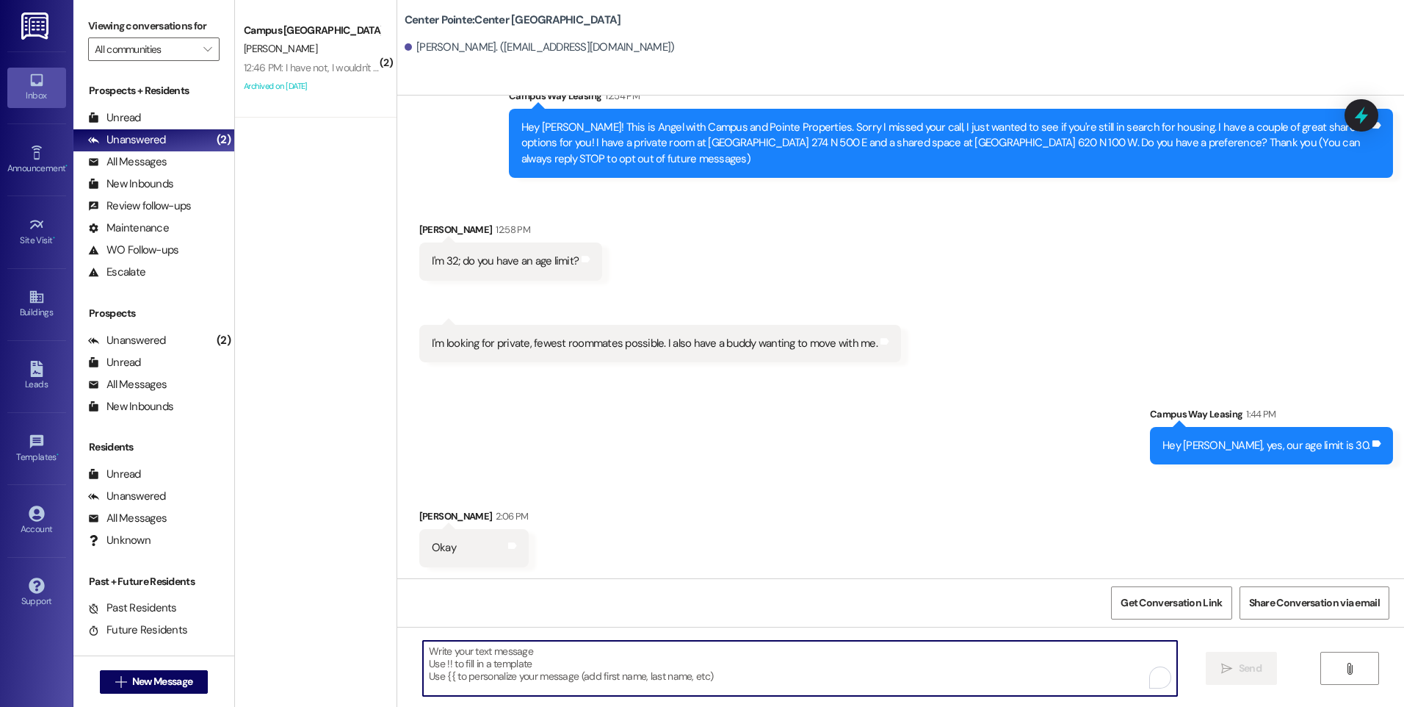
scroll to position [53, 0]
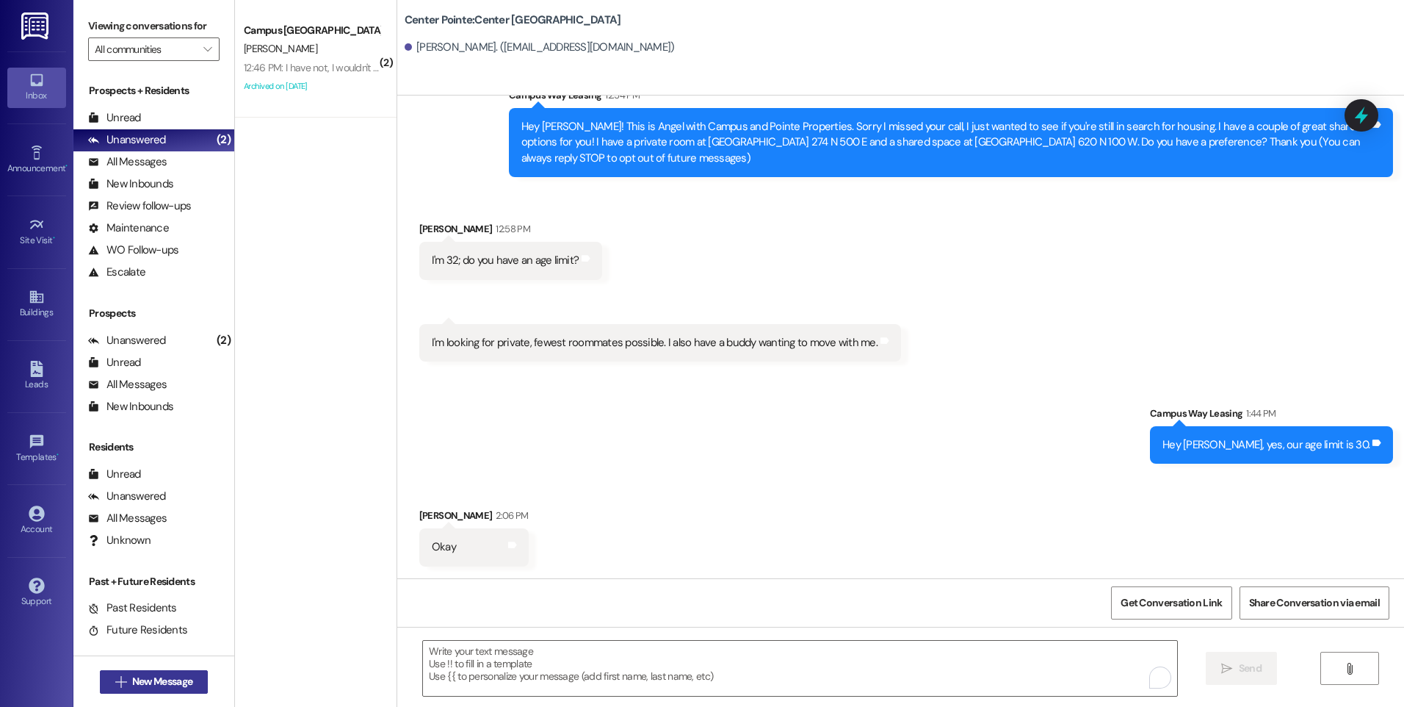
click at [173, 684] on span "New Message" at bounding box center [162, 680] width 60 height 15
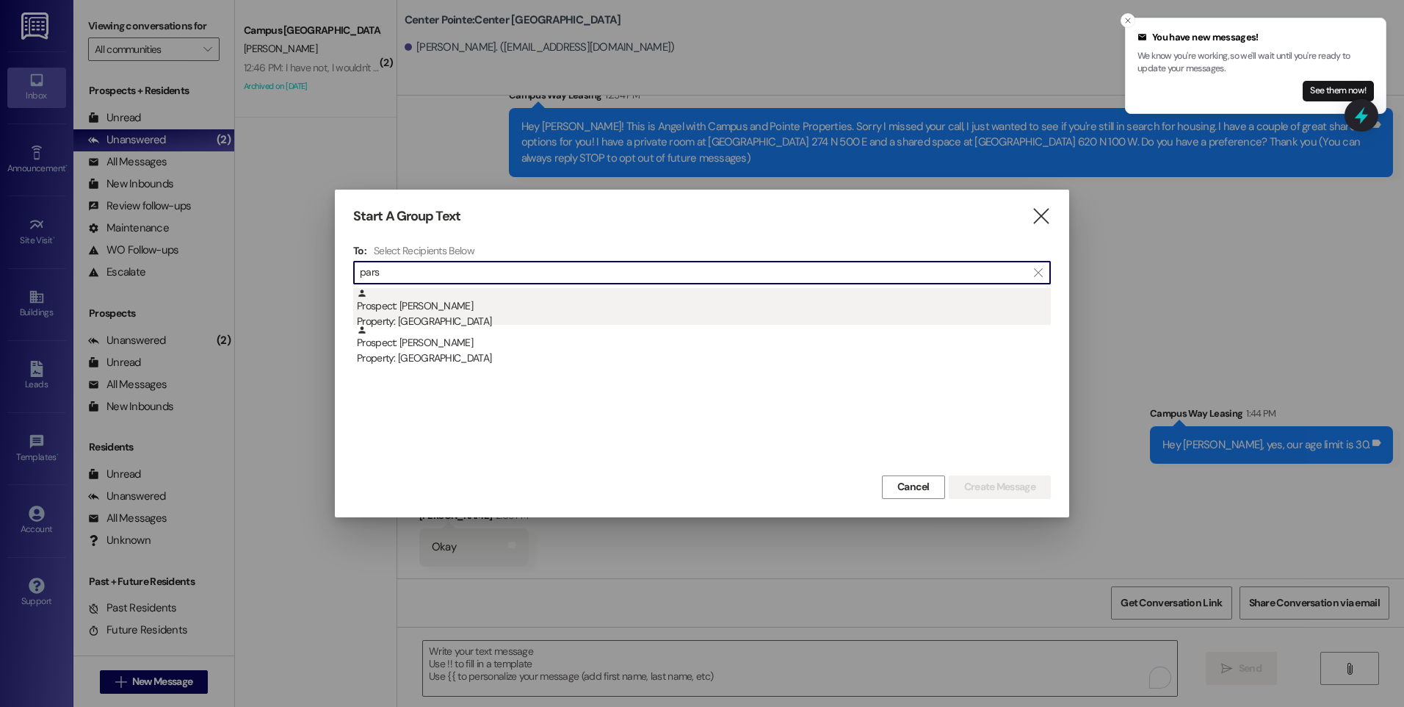
type input "pars"
click at [477, 313] on div "Prospect: [PERSON_NAME] Property: [GEOGRAPHIC_DATA]" at bounding box center [704, 309] width 694 height 42
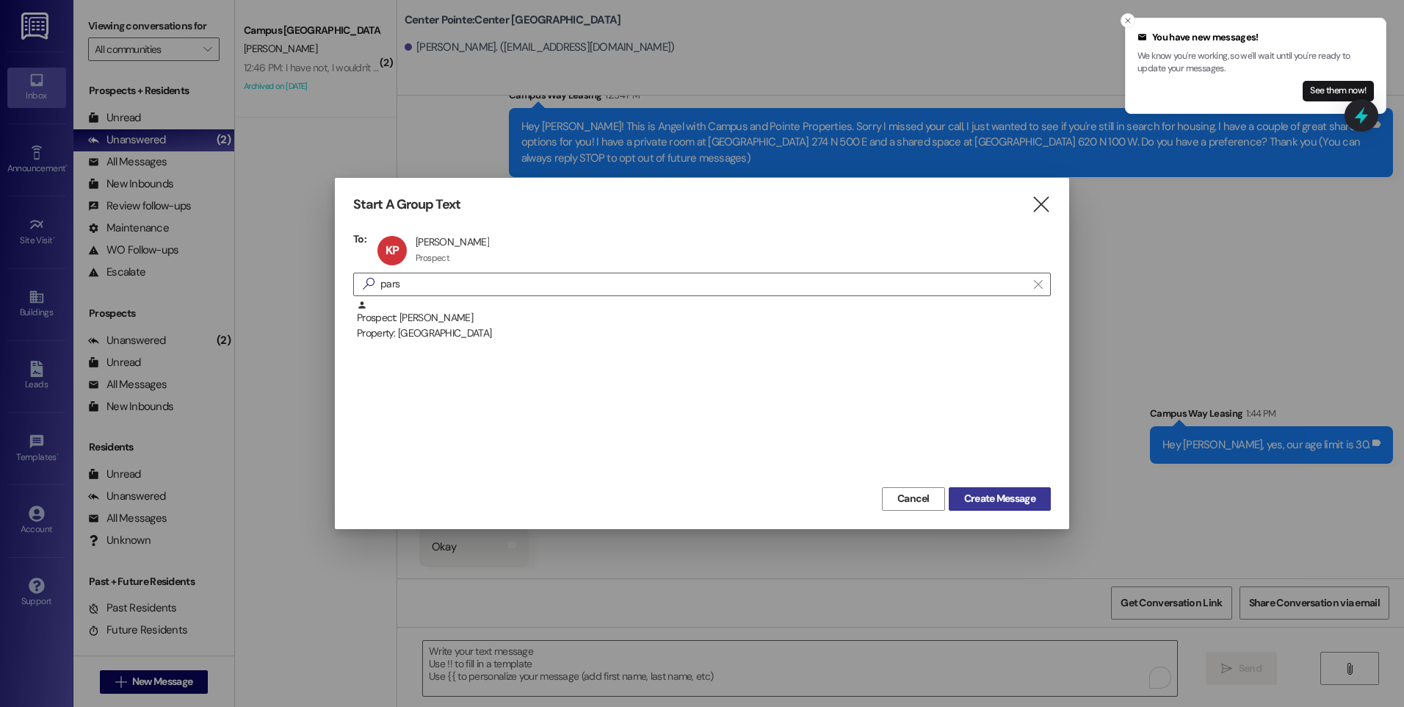
click at [1013, 505] on span "Create Message" at bounding box center [999, 498] width 71 height 15
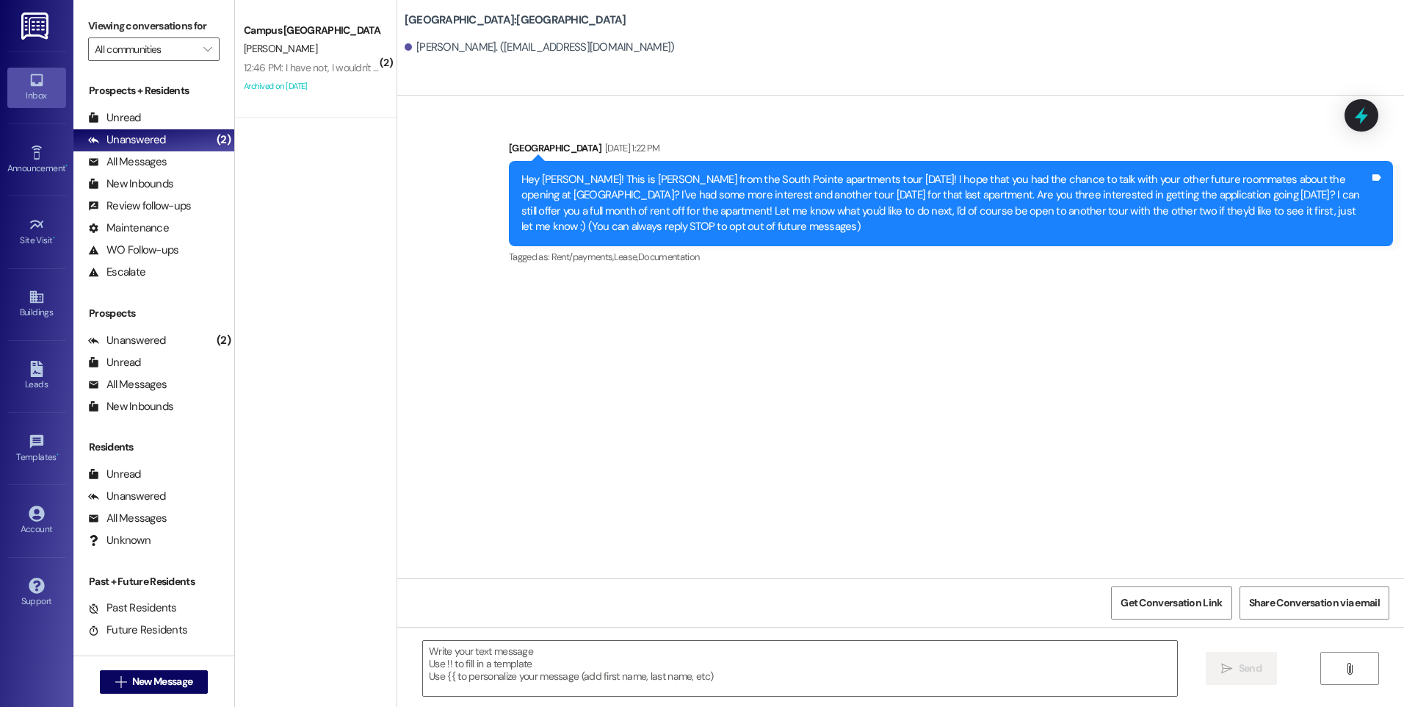
scroll to position [0, 0]
click at [964, 678] on textarea at bounding box center [800, 667] width 754 height 55
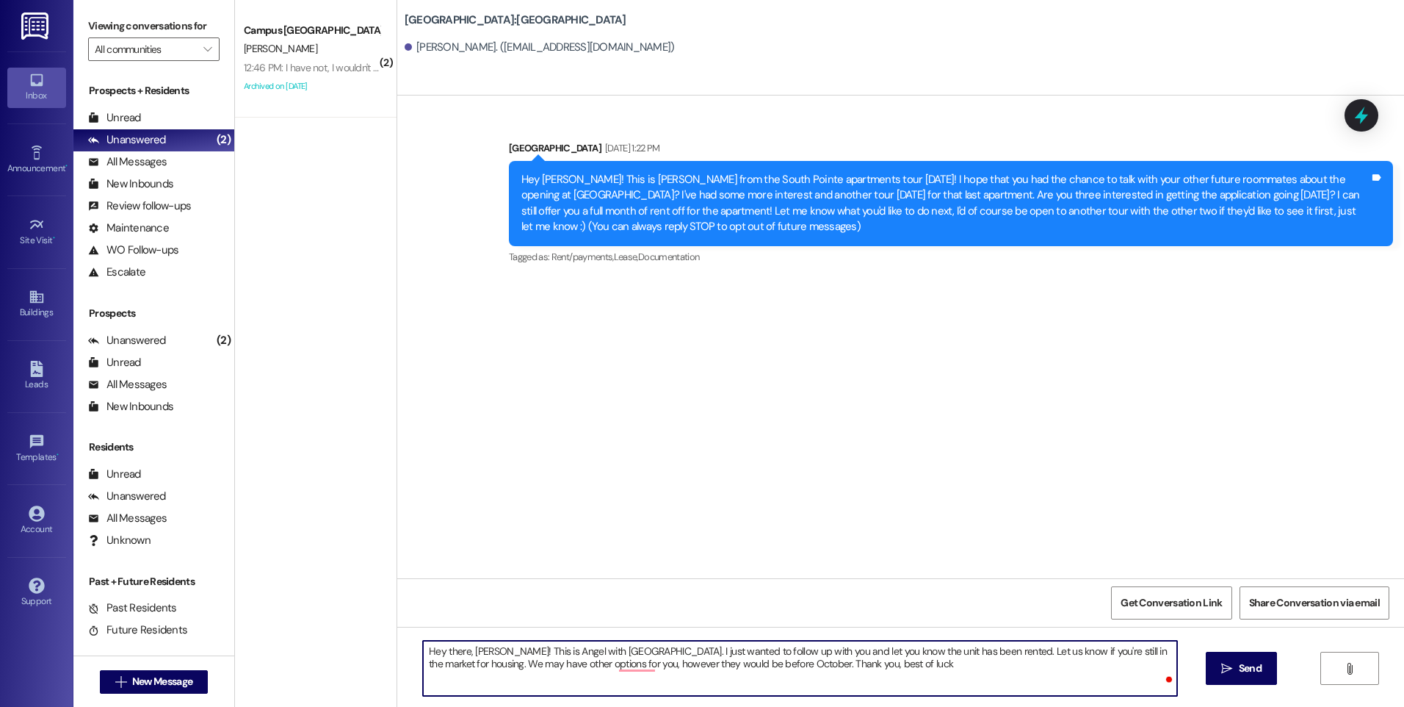
type textarea "Hey there, [PERSON_NAME]! This is Angel with [GEOGRAPHIC_DATA]. I just wanted t…"
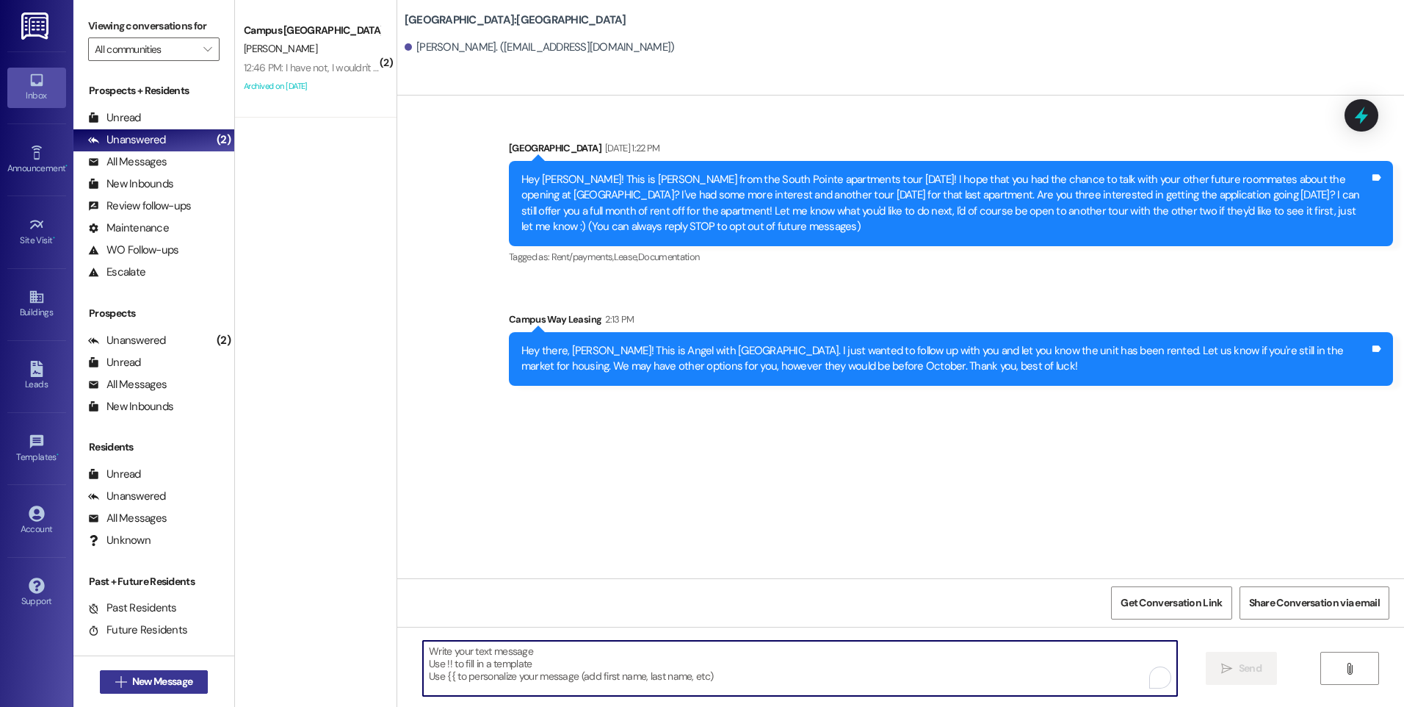
click at [167, 680] on span "New Message" at bounding box center [162, 680] width 60 height 15
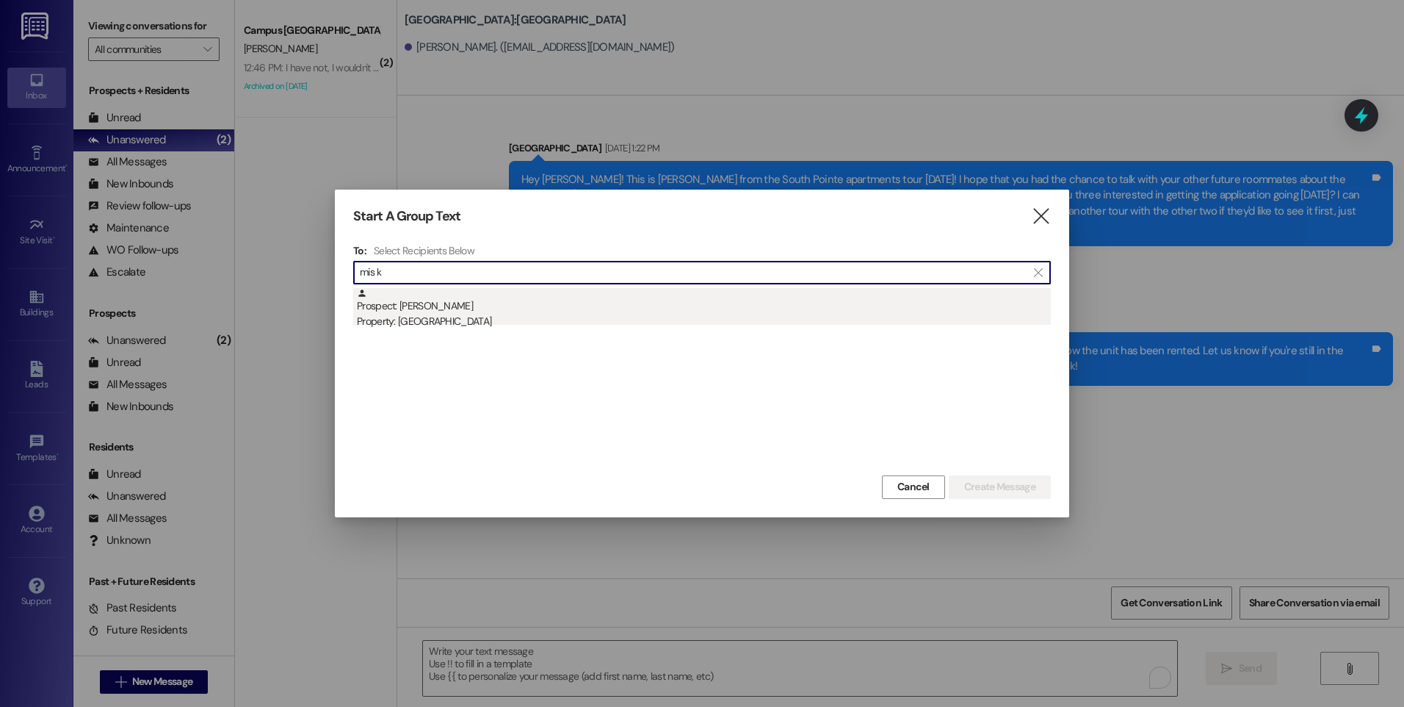
type input "mis k"
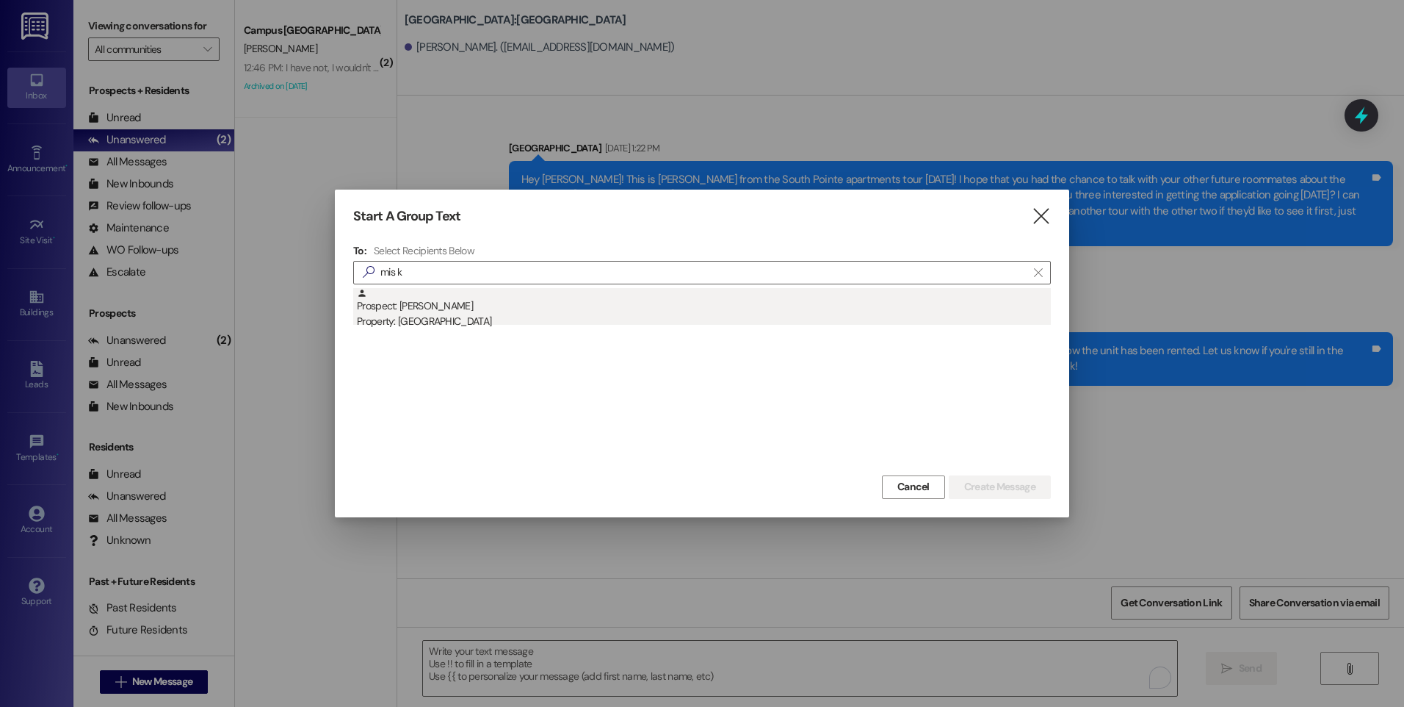
click at [452, 303] on div "Prospect: [PERSON_NAME] Property: [GEOGRAPHIC_DATA]" at bounding box center [704, 309] width 694 height 42
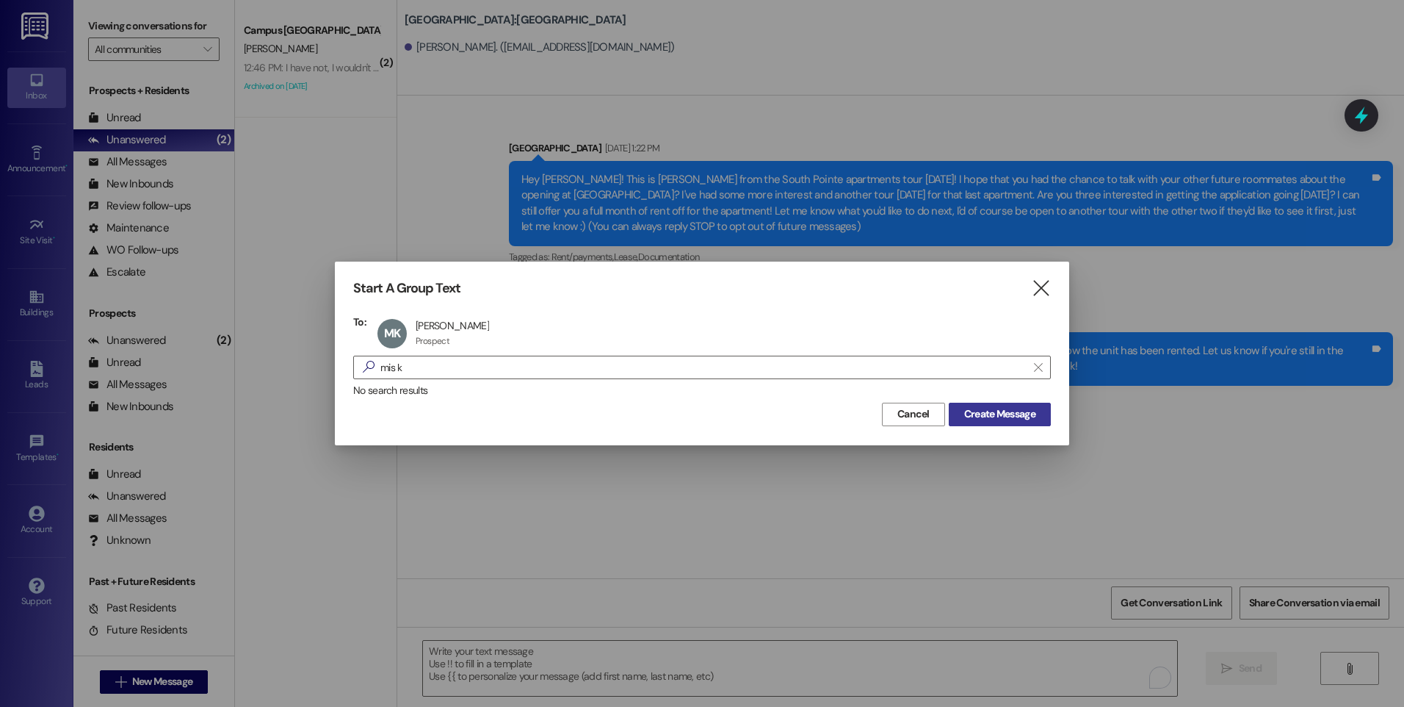
click at [1005, 414] on span "Create Message" at bounding box center [999, 413] width 71 height 15
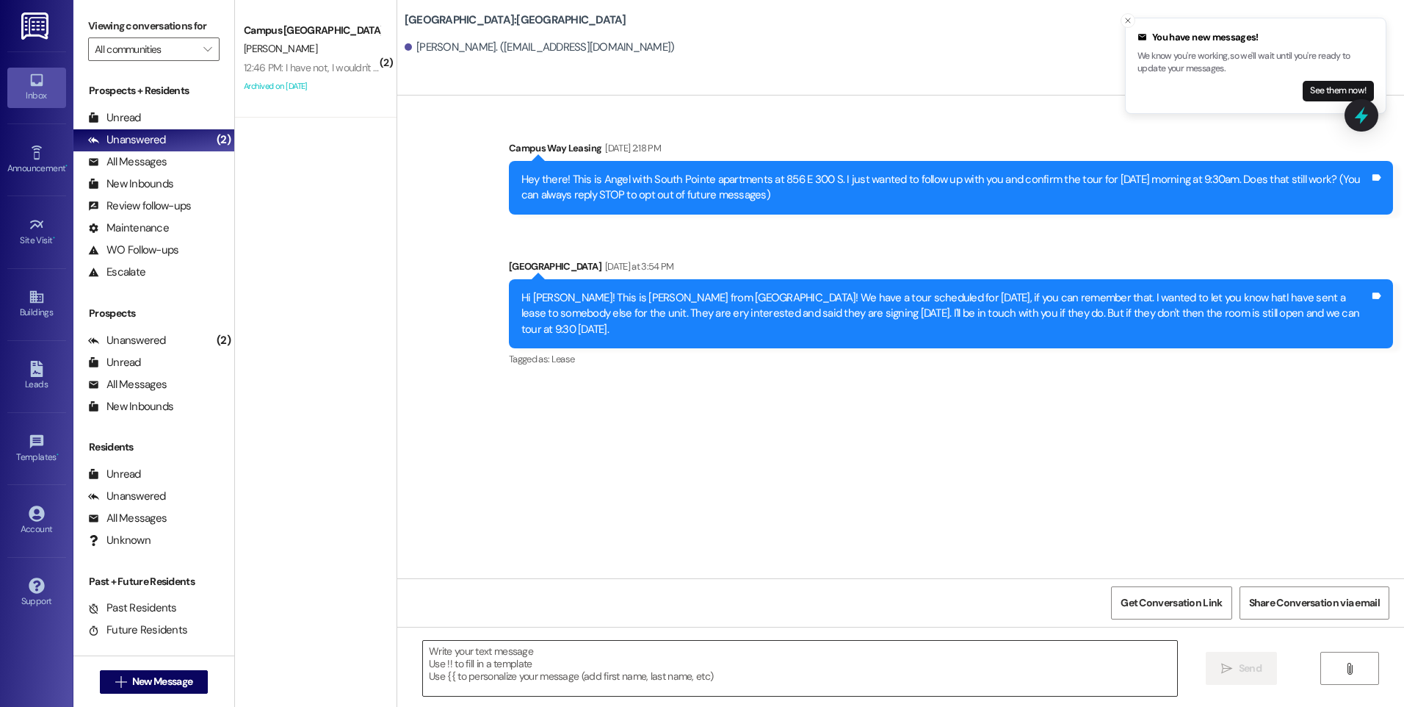
click at [712, 651] on textarea at bounding box center [800, 667] width 754 height 55
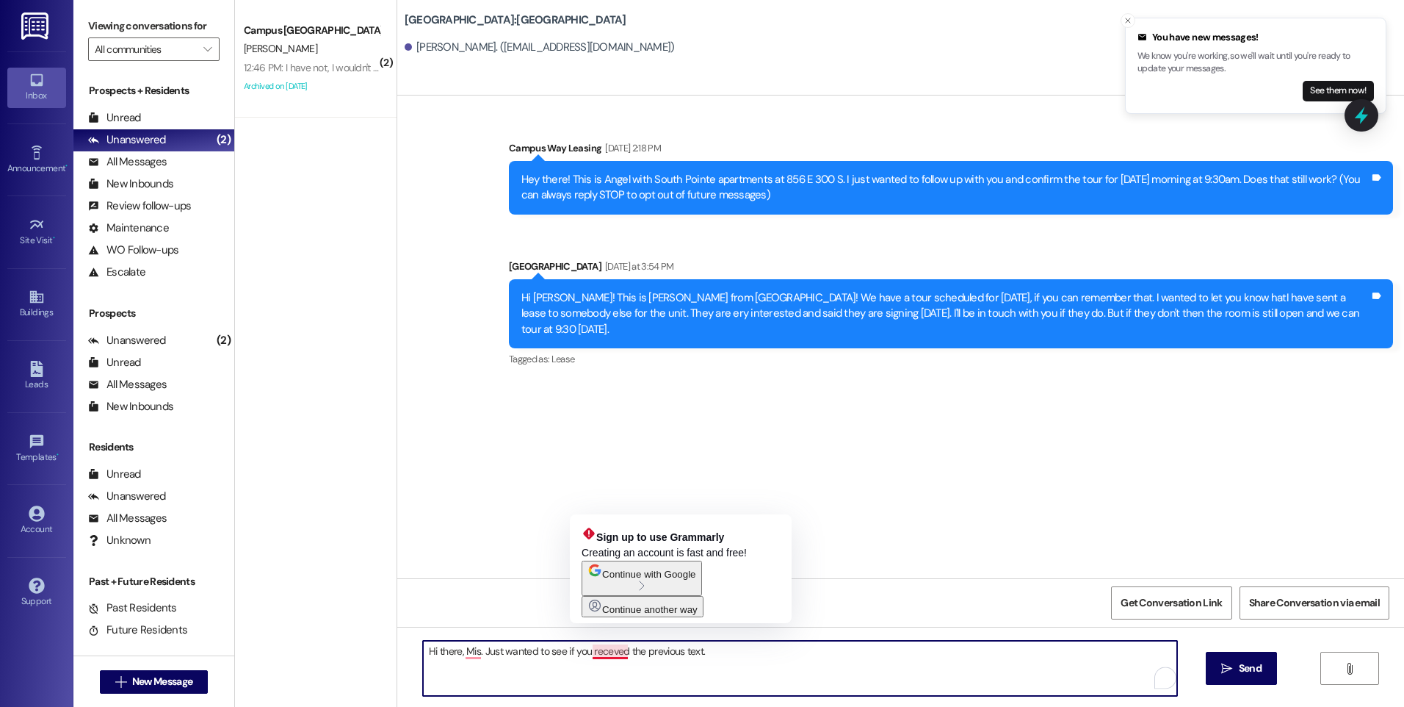
click at [600, 653] on textarea "Hi there, Mis. Just wanted to see if you receved the previous text." at bounding box center [800, 667] width 754 height 55
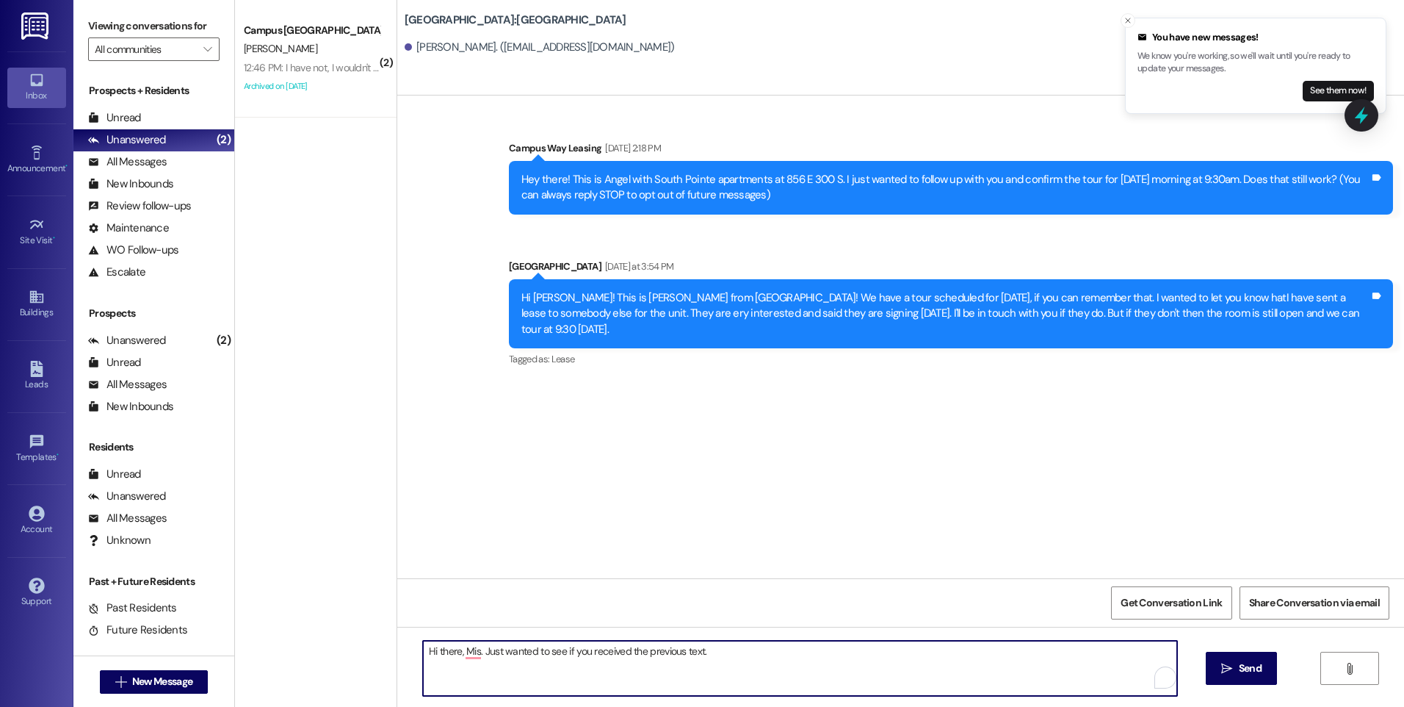
click at [709, 661] on textarea "Hi there, Mis. Just wanted to see if you received the previous text." at bounding box center [800, 667] width 754 height 55
click at [1160, 653] on textarea "Hi there, Mis. Just wanted to see if you received the previous text. The only o…" at bounding box center [800, 667] width 754 height 55
type textarea "Hi there, Mis. Just wanted to see if you received the previous text. The only o…"
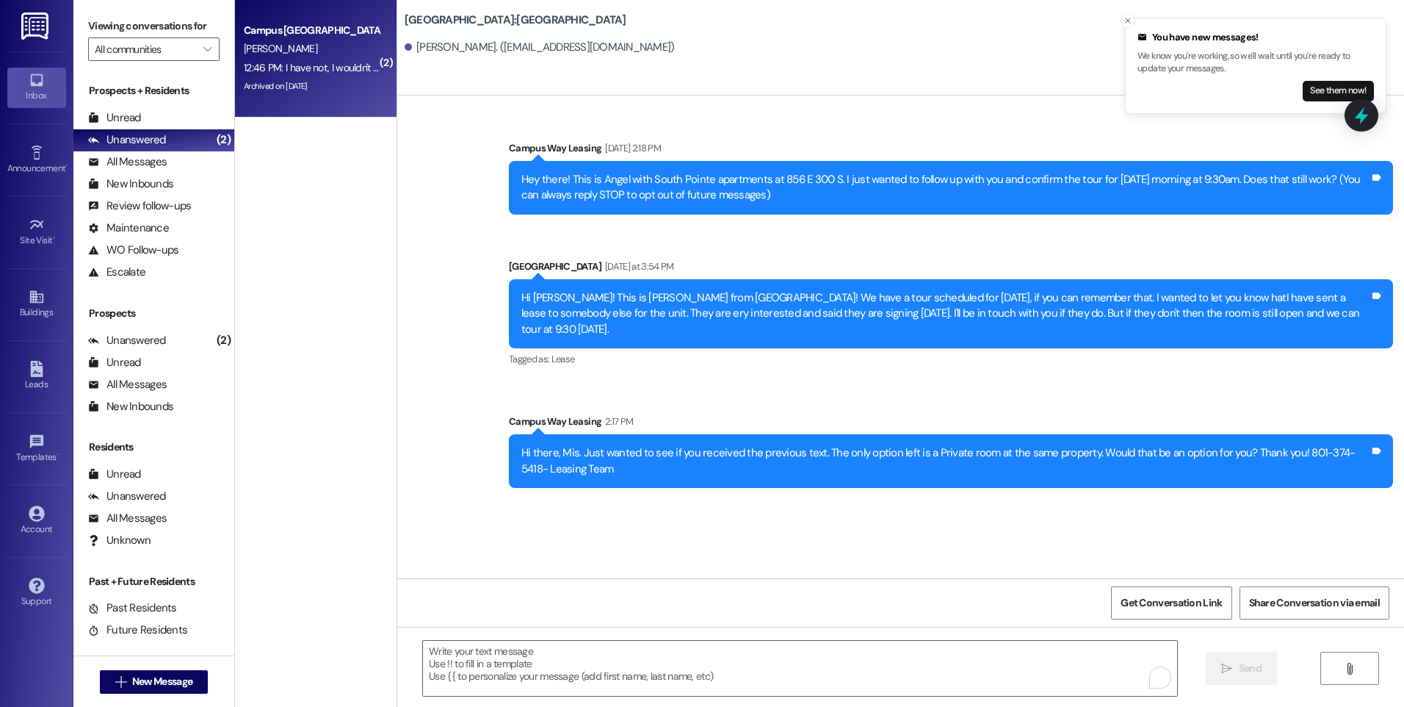
click at [338, 75] on div "12:46 PM: I have not, I wouldn't be able to move in until October with my sched…" at bounding box center [311, 68] width 139 height 18
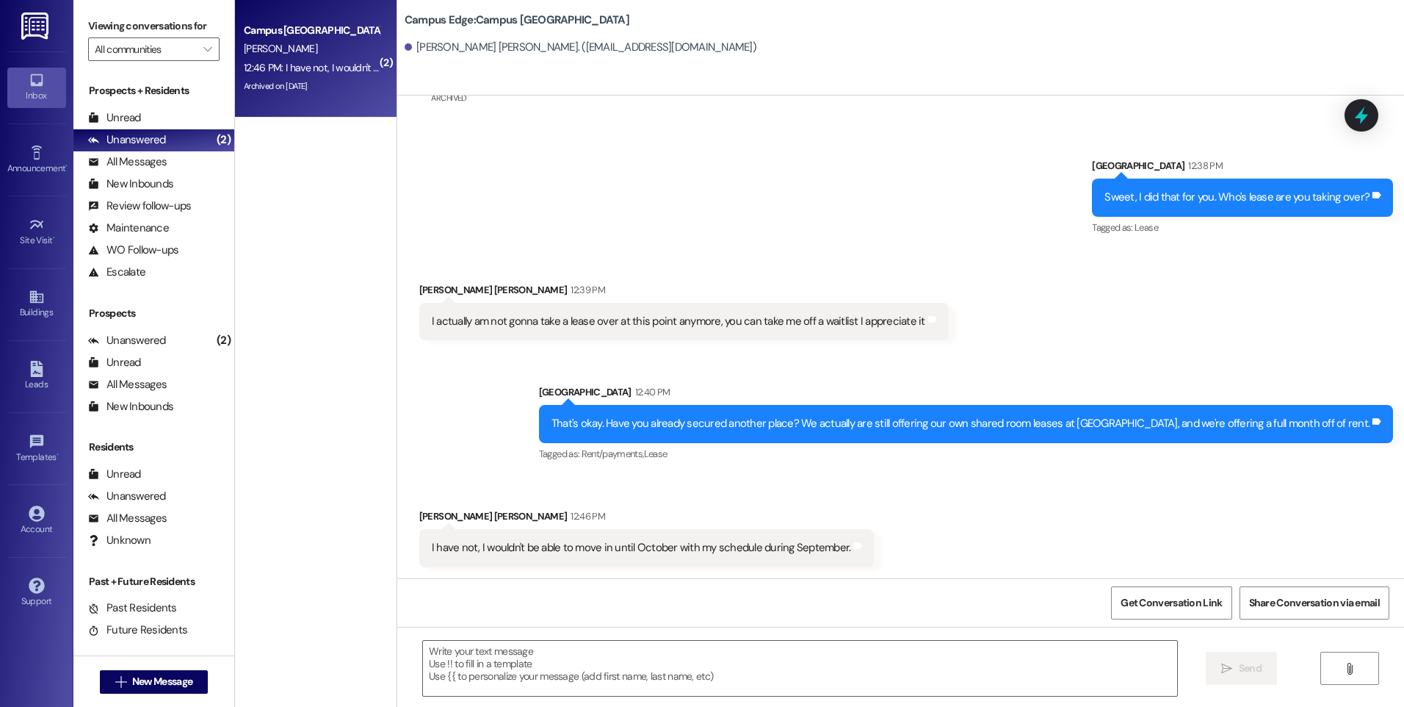
scroll to position [333, 0]
